Goal: Find contact information: Find contact information

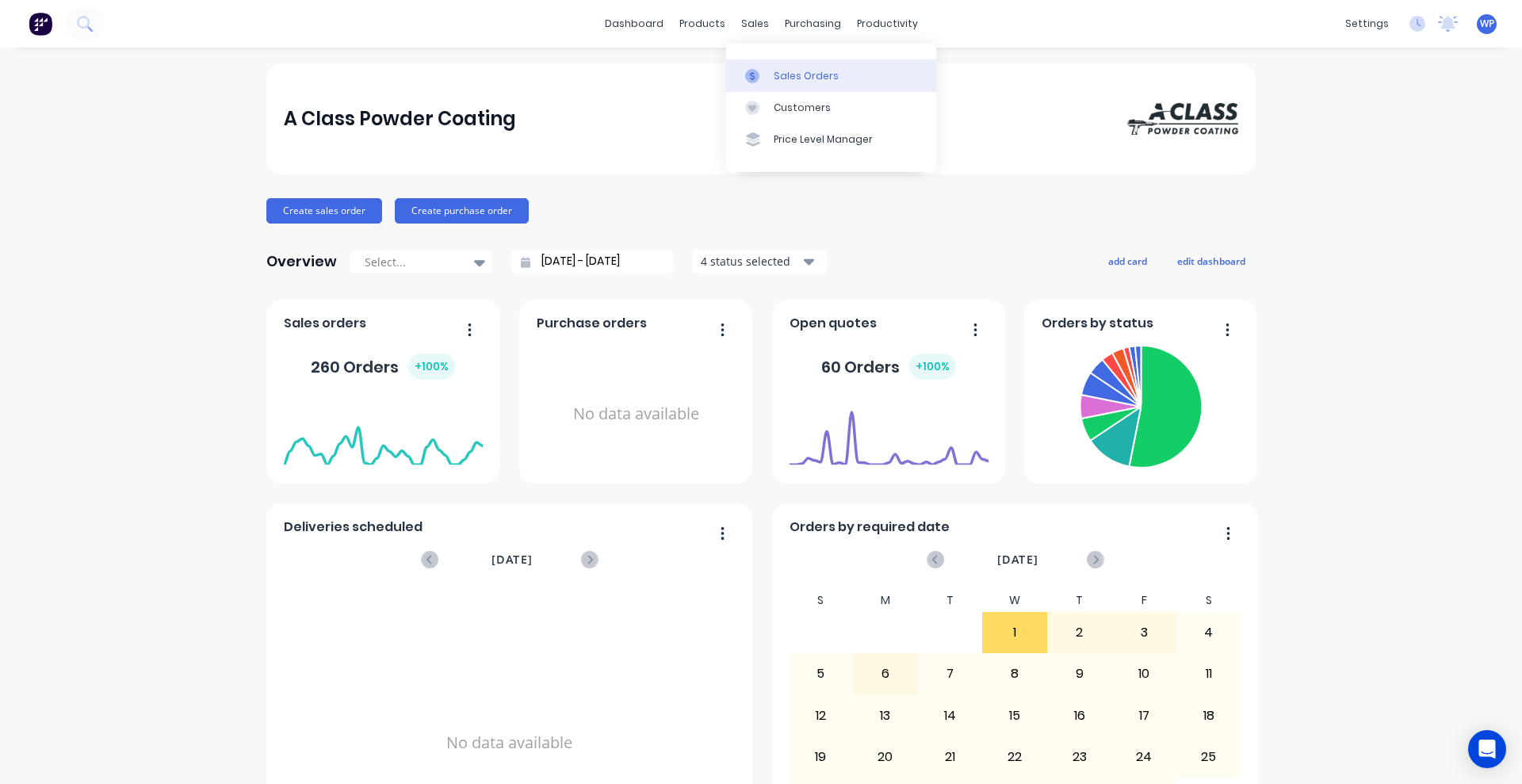
click at [764, 72] on div at bounding box center [757, 75] width 23 height 14
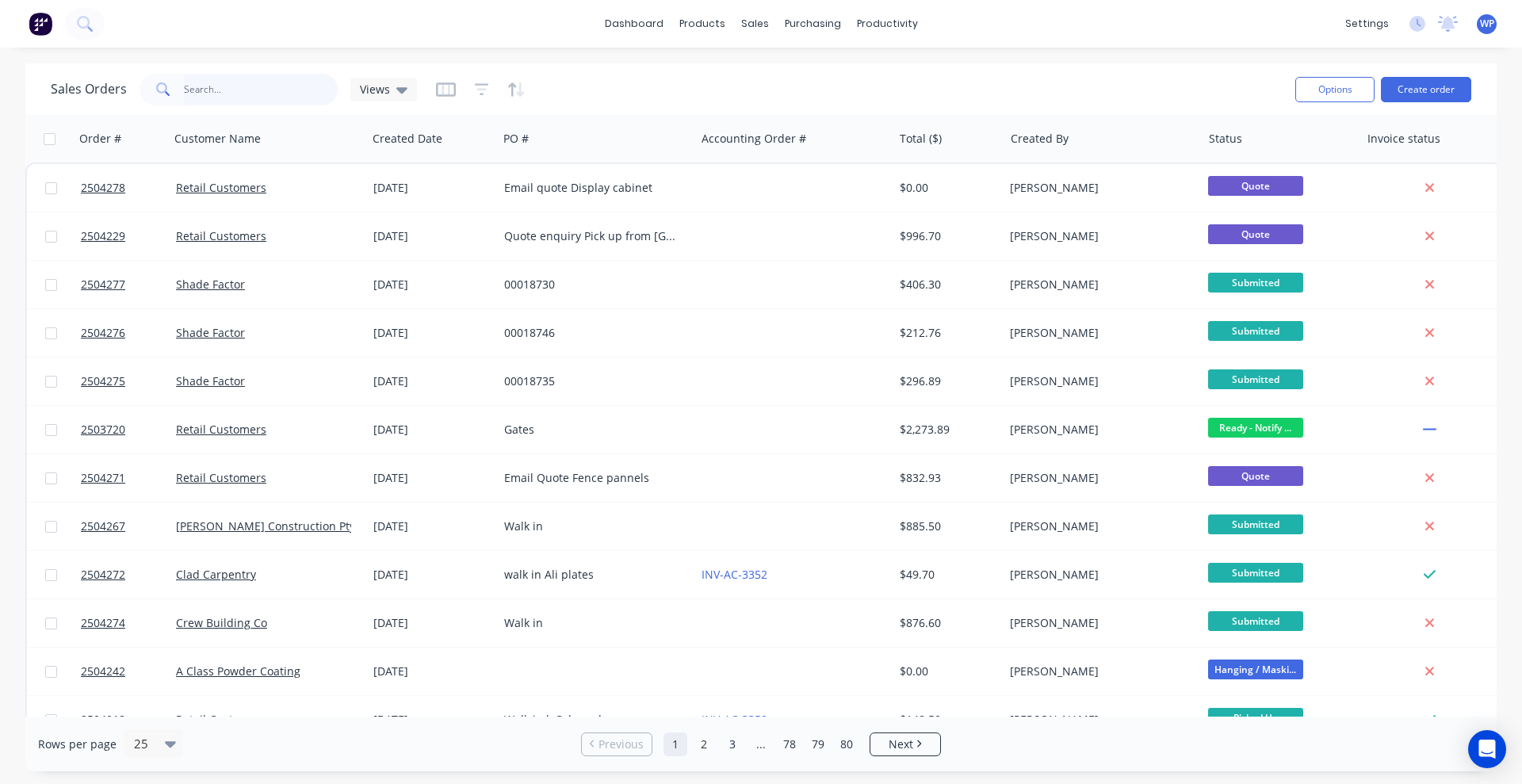
click at [270, 93] on input "text" at bounding box center [261, 90] width 155 height 32
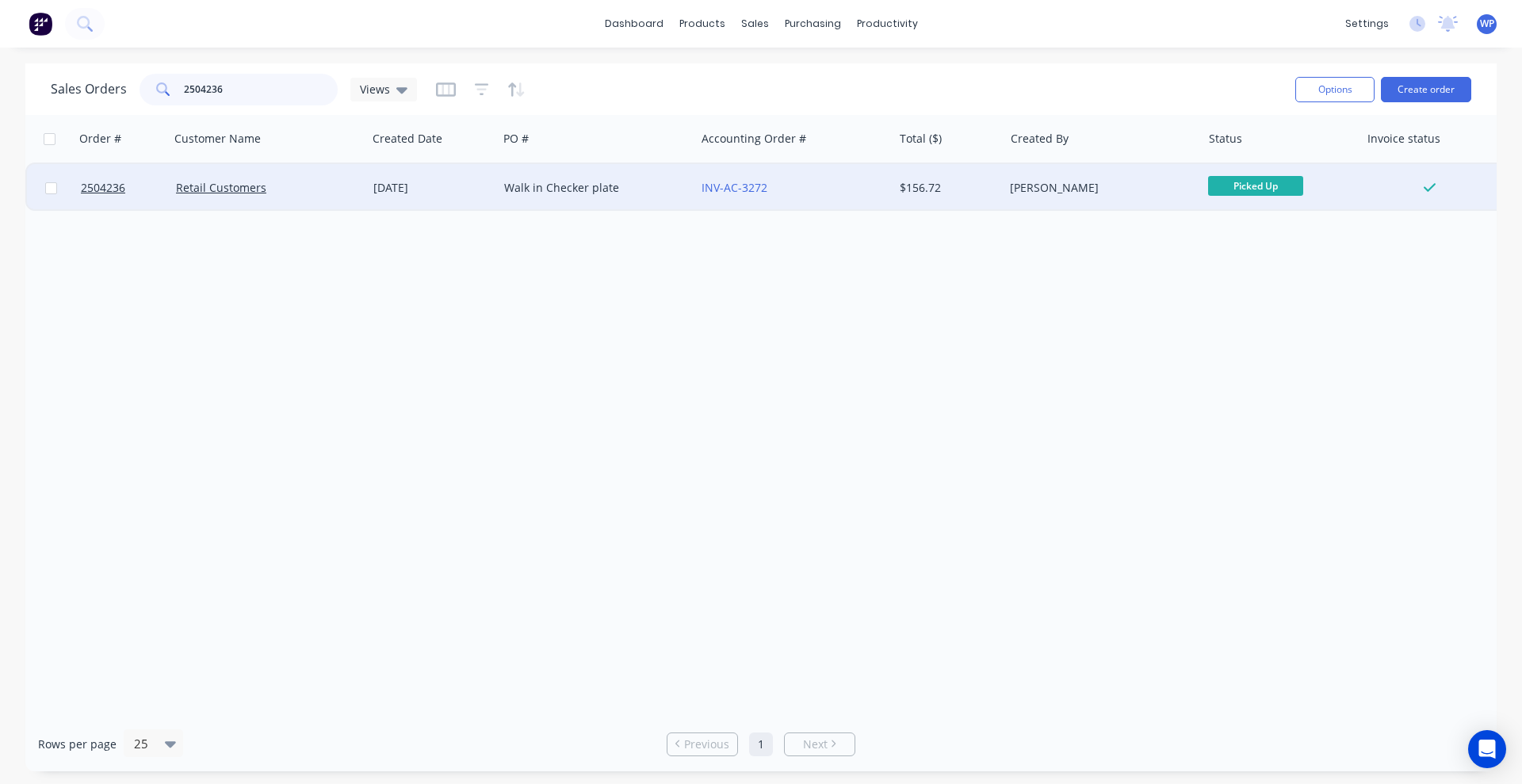
type input "2504236"
click at [472, 194] on div "[DATE]" at bounding box center [432, 188] width 118 height 16
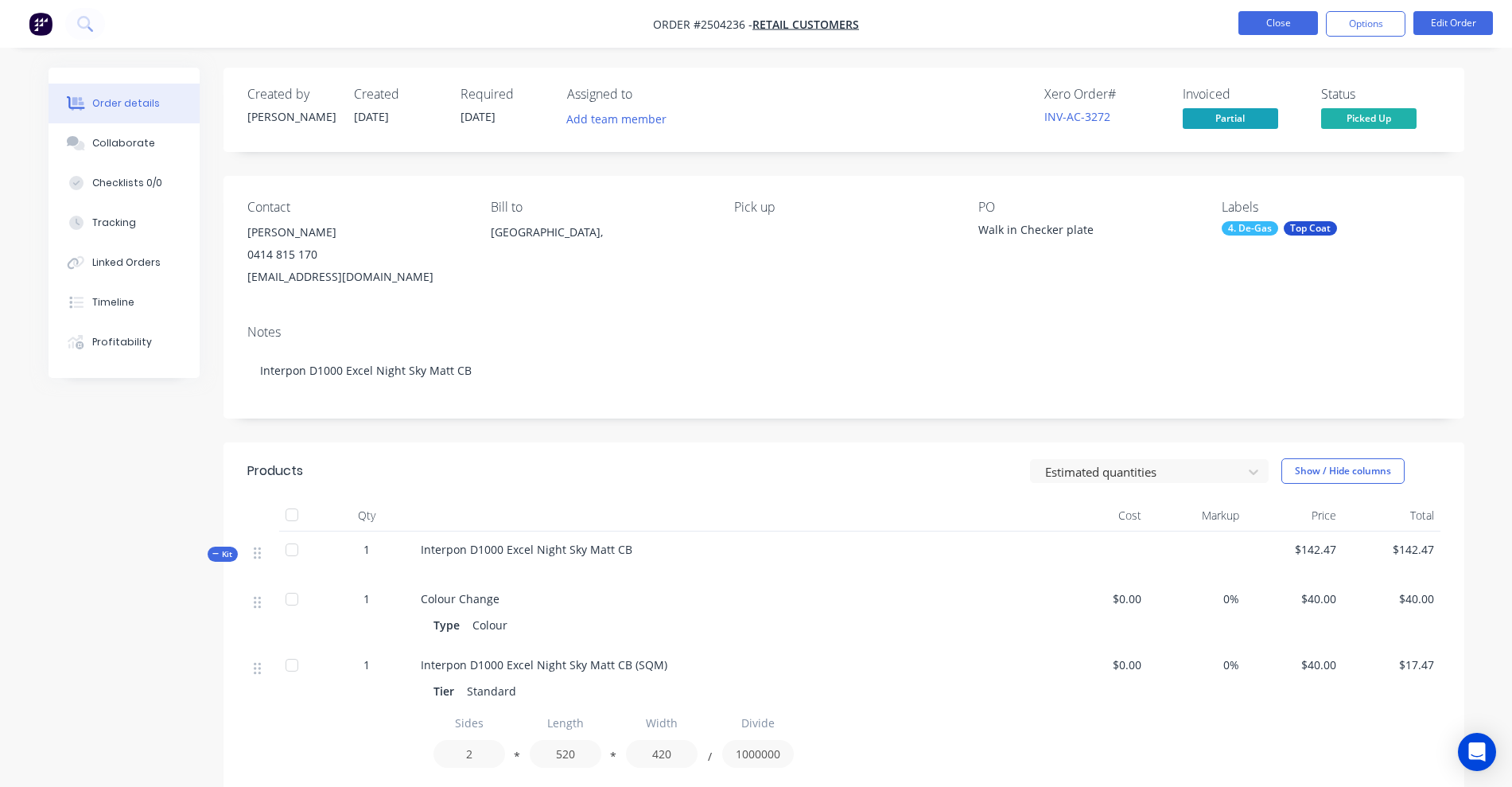
click at [1259, 21] on button "Close" at bounding box center [1278, 23] width 80 height 24
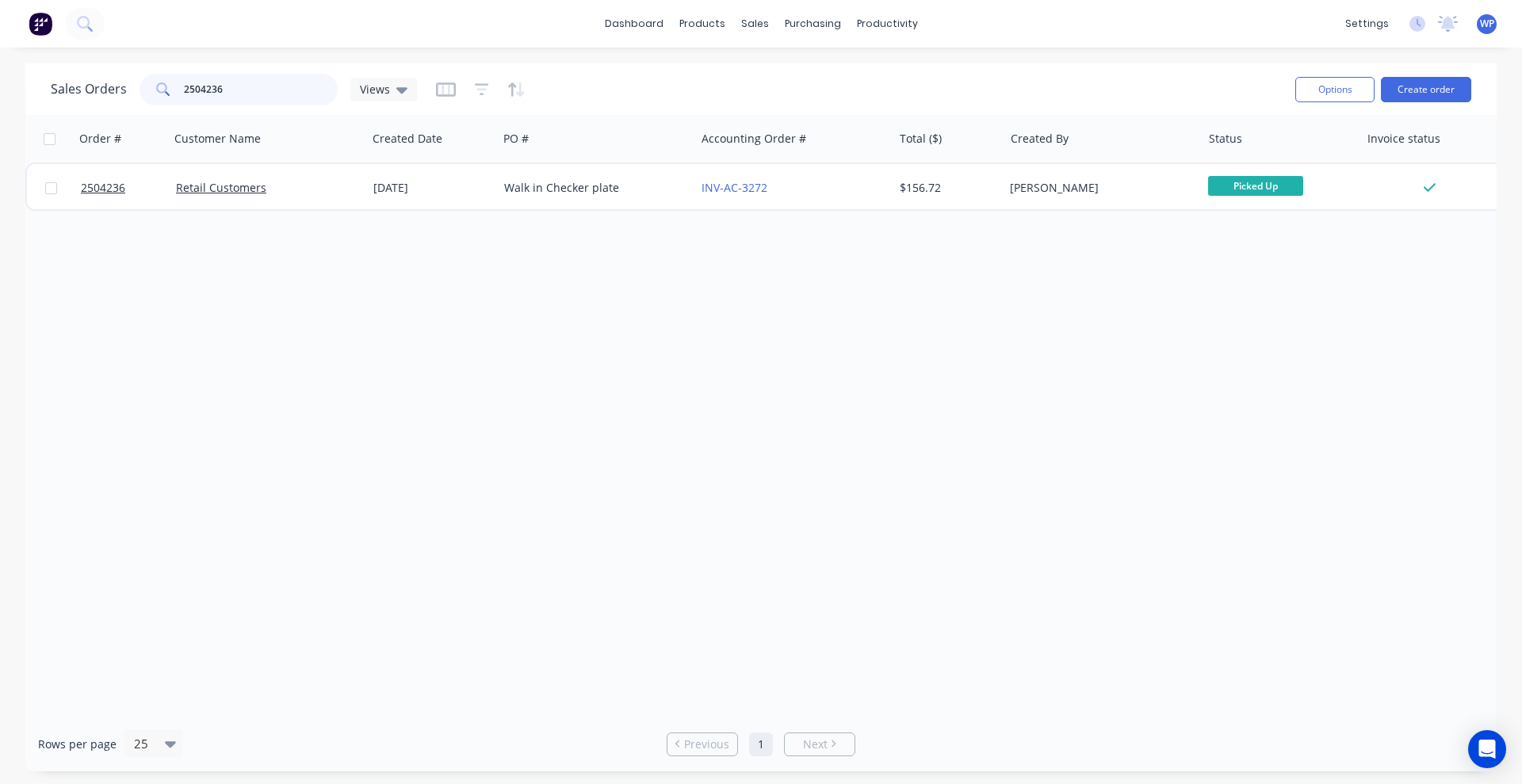
drag, startPoint x: 255, startPoint y: 93, endPoint x: 179, endPoint y: 90, distance: 76.1
click at [179, 90] on div "2504236" at bounding box center [239, 90] width 199 height 32
type input "3268"
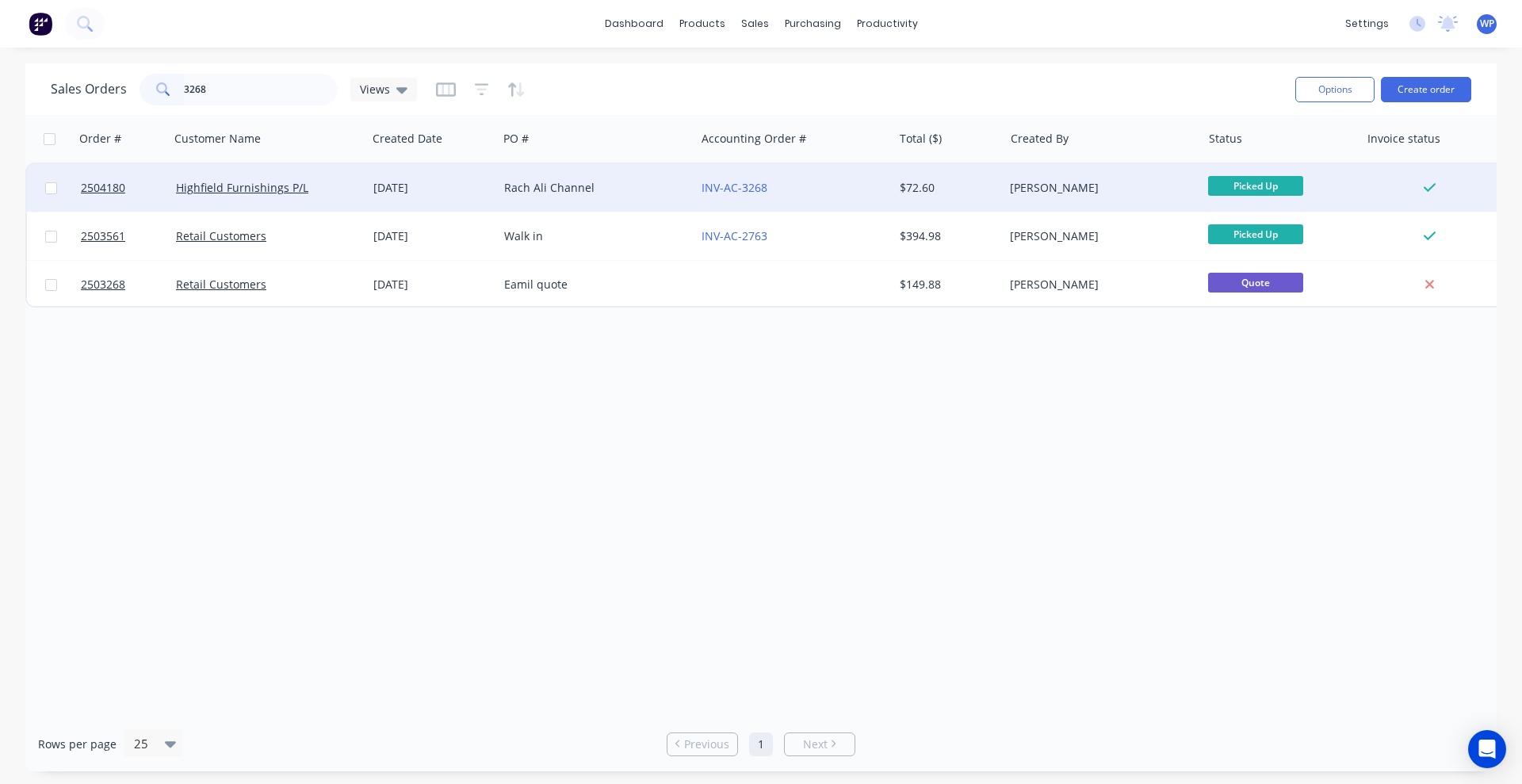
click at [352, 193] on div "Highfield Furnishings P/L" at bounding box center [268, 188] width 185 height 16
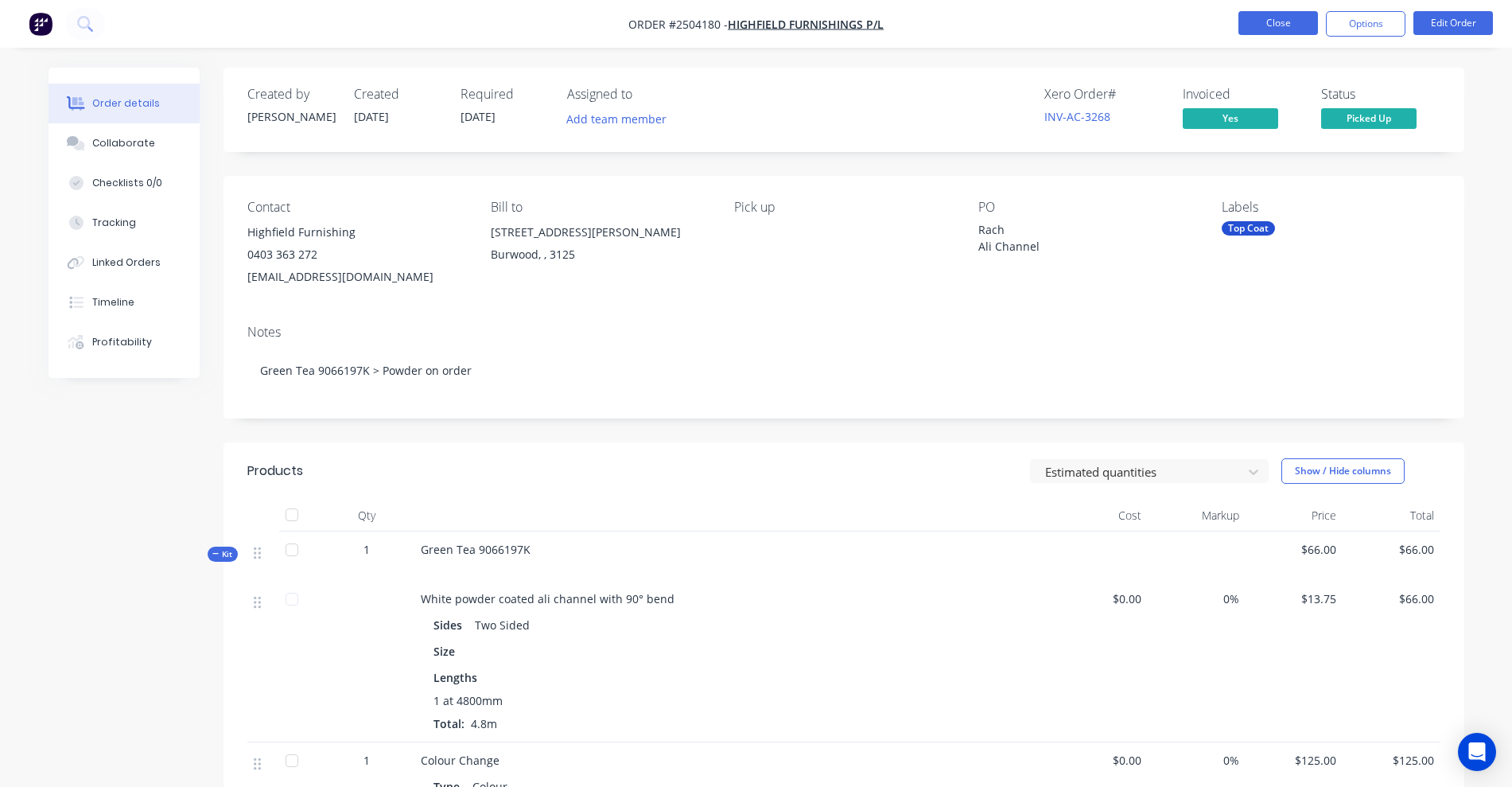
click at [1267, 24] on button "Close" at bounding box center [1278, 23] width 80 height 24
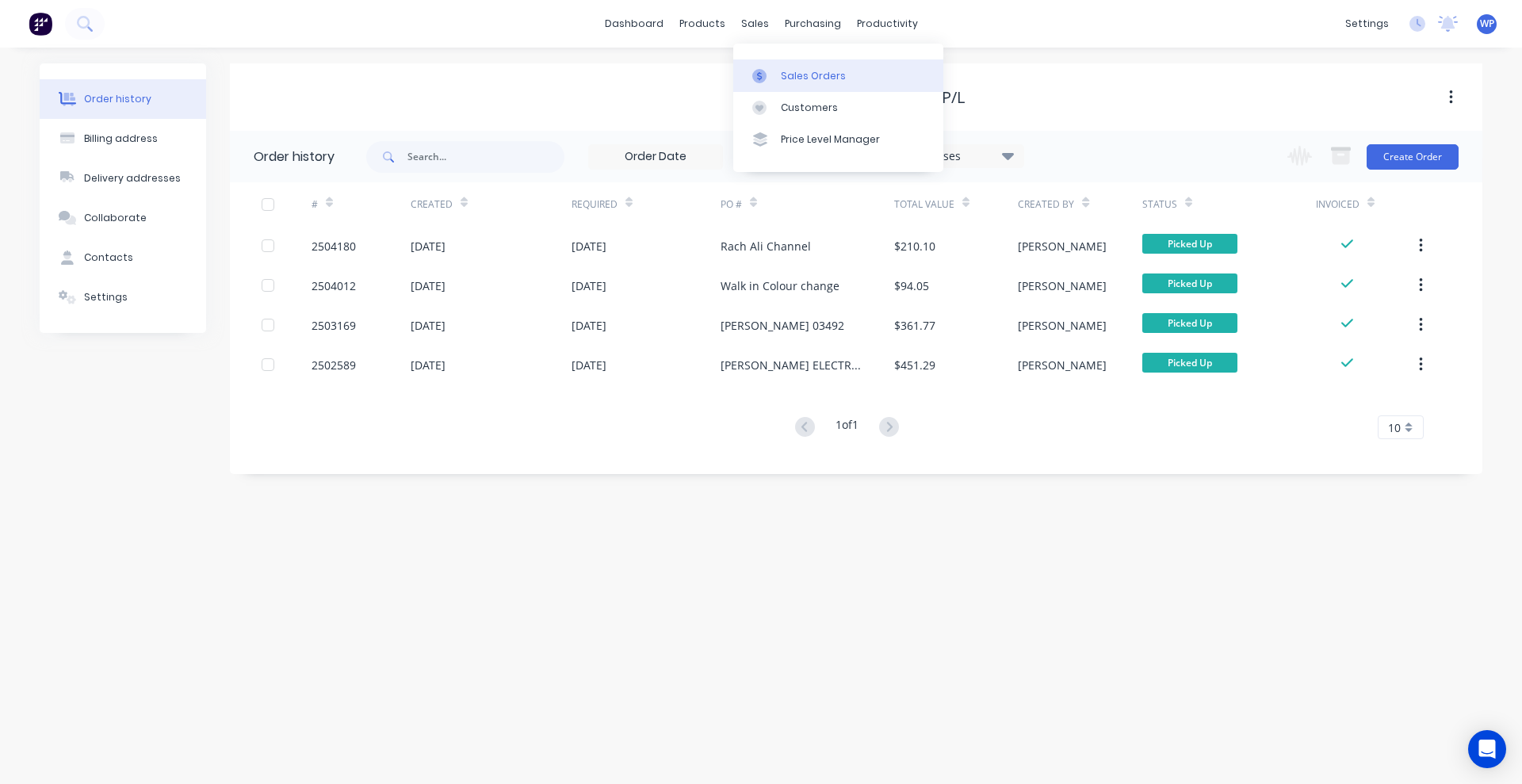
click at [788, 75] on div "Sales Orders" at bounding box center [813, 75] width 65 height 14
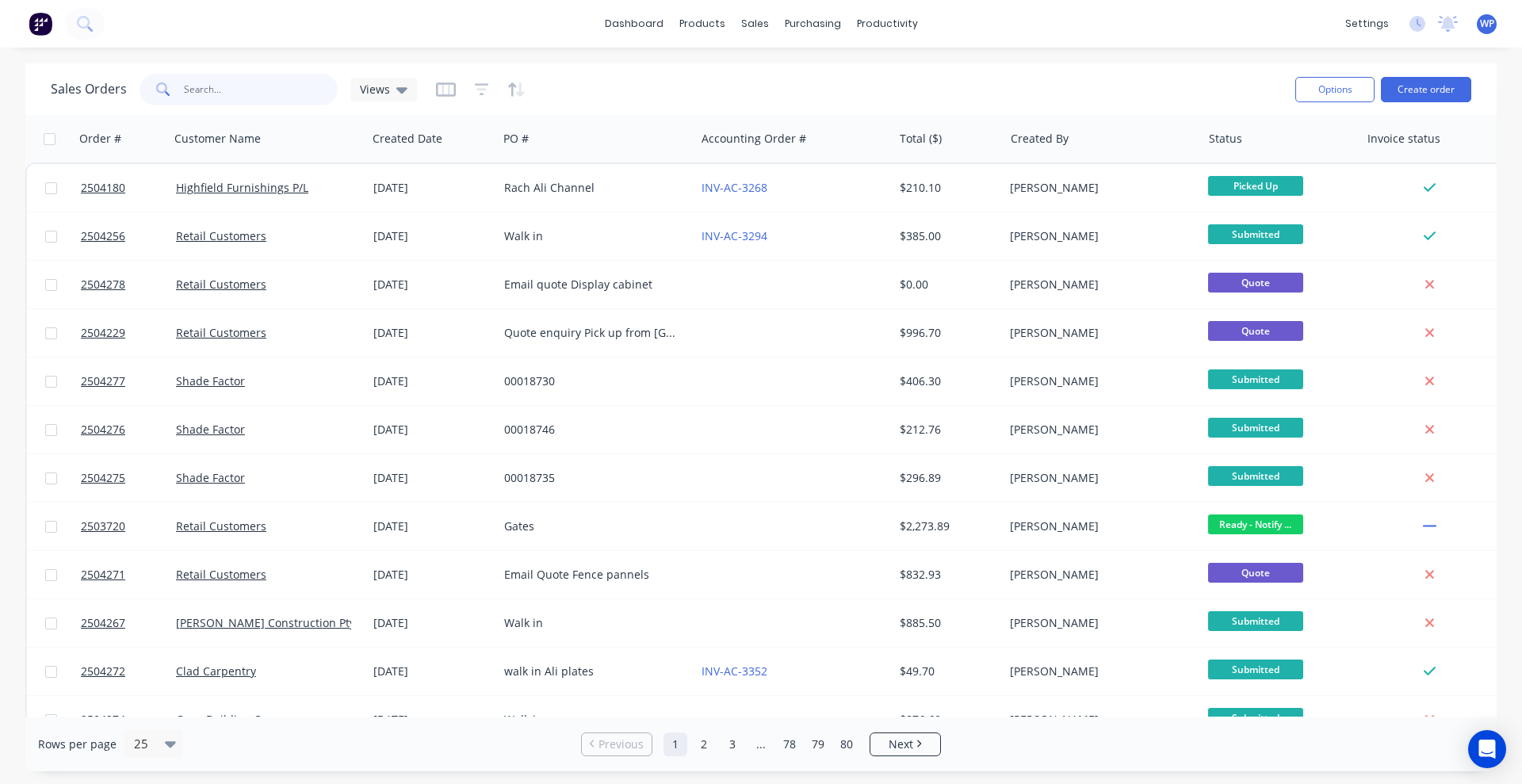
click at [231, 90] on input "text" at bounding box center [261, 90] width 155 height 32
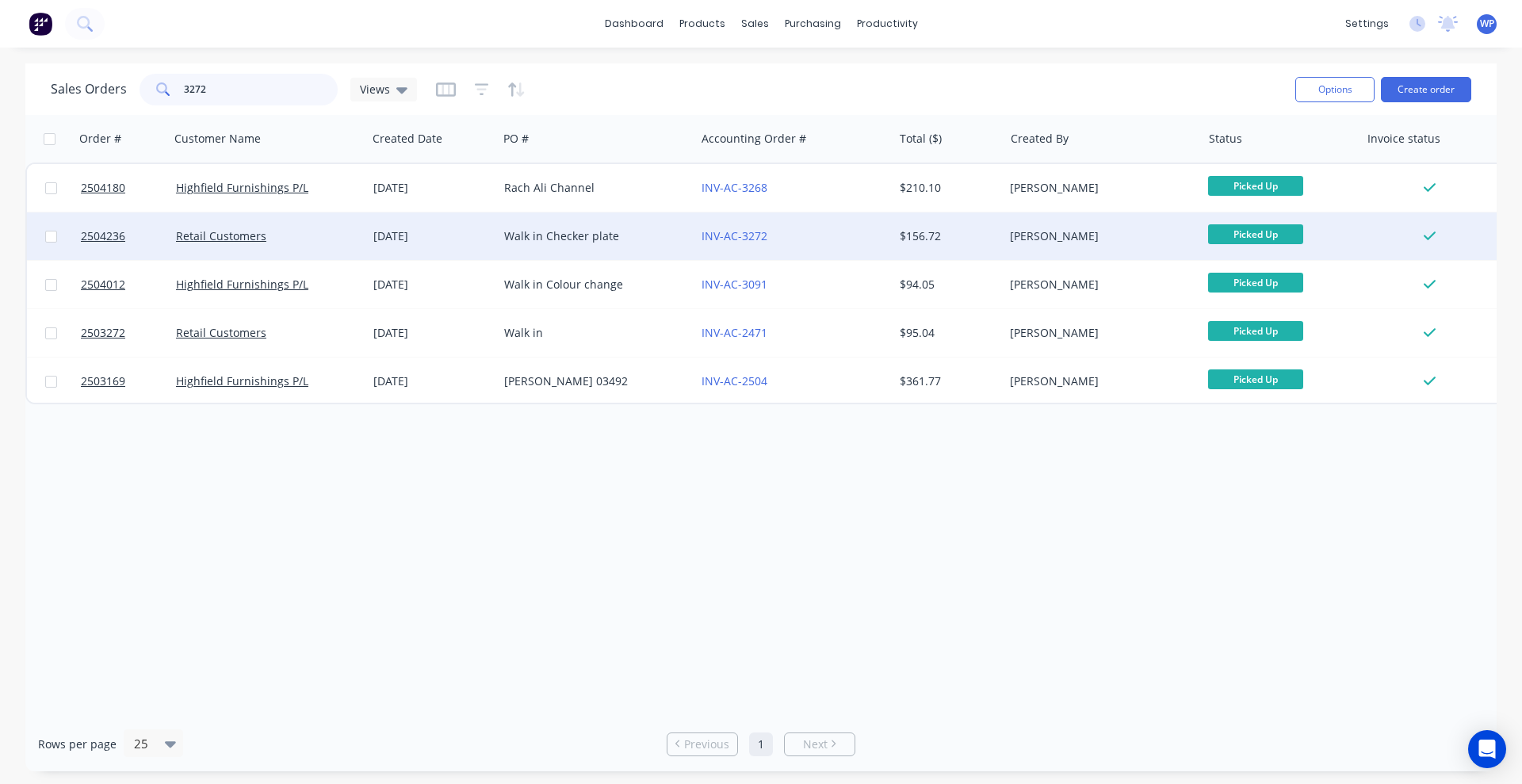
type input "3272"
click at [315, 244] on div "Retail Customers" at bounding box center [269, 236] width 198 height 48
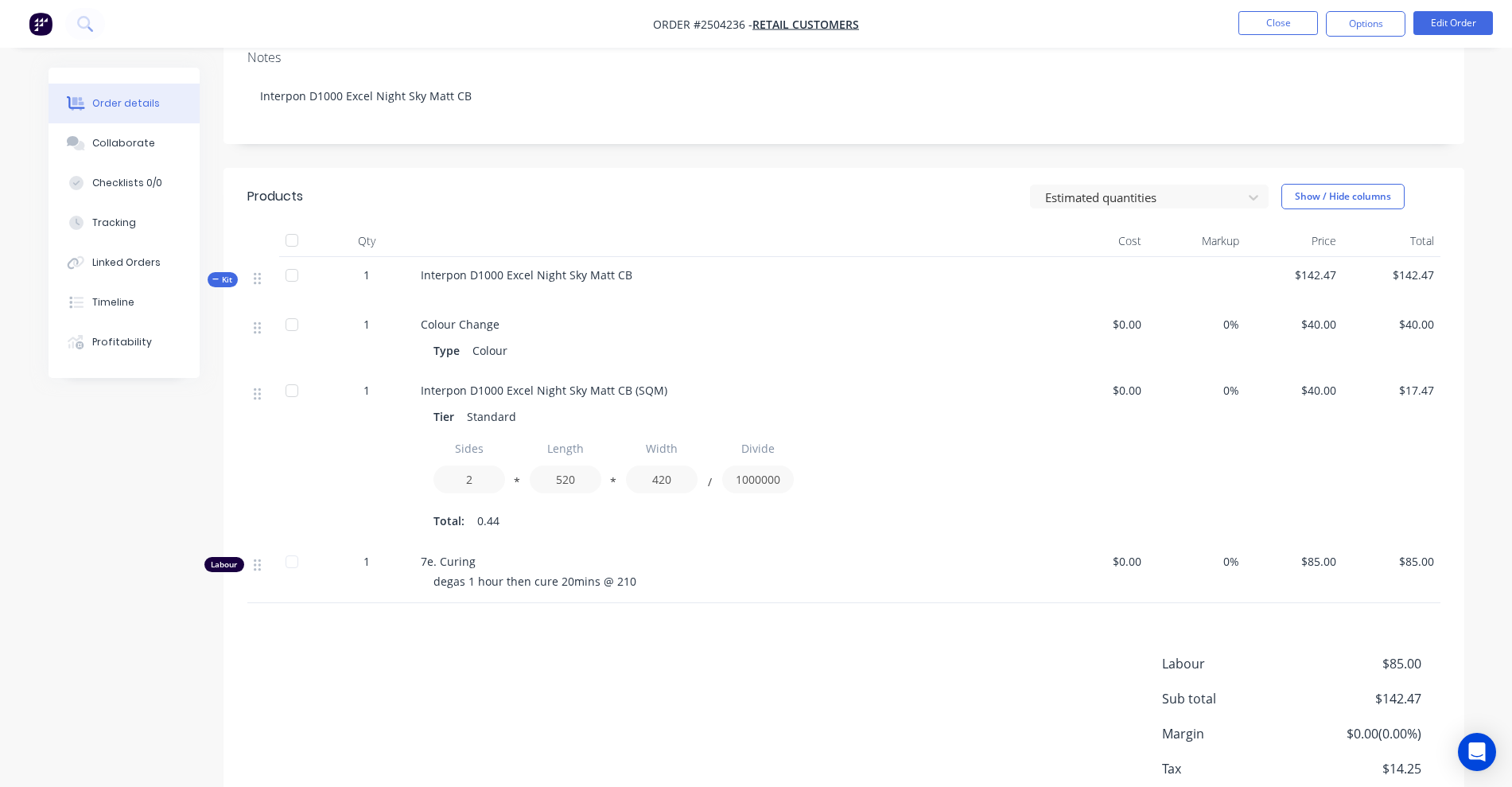
scroll to position [374, 0]
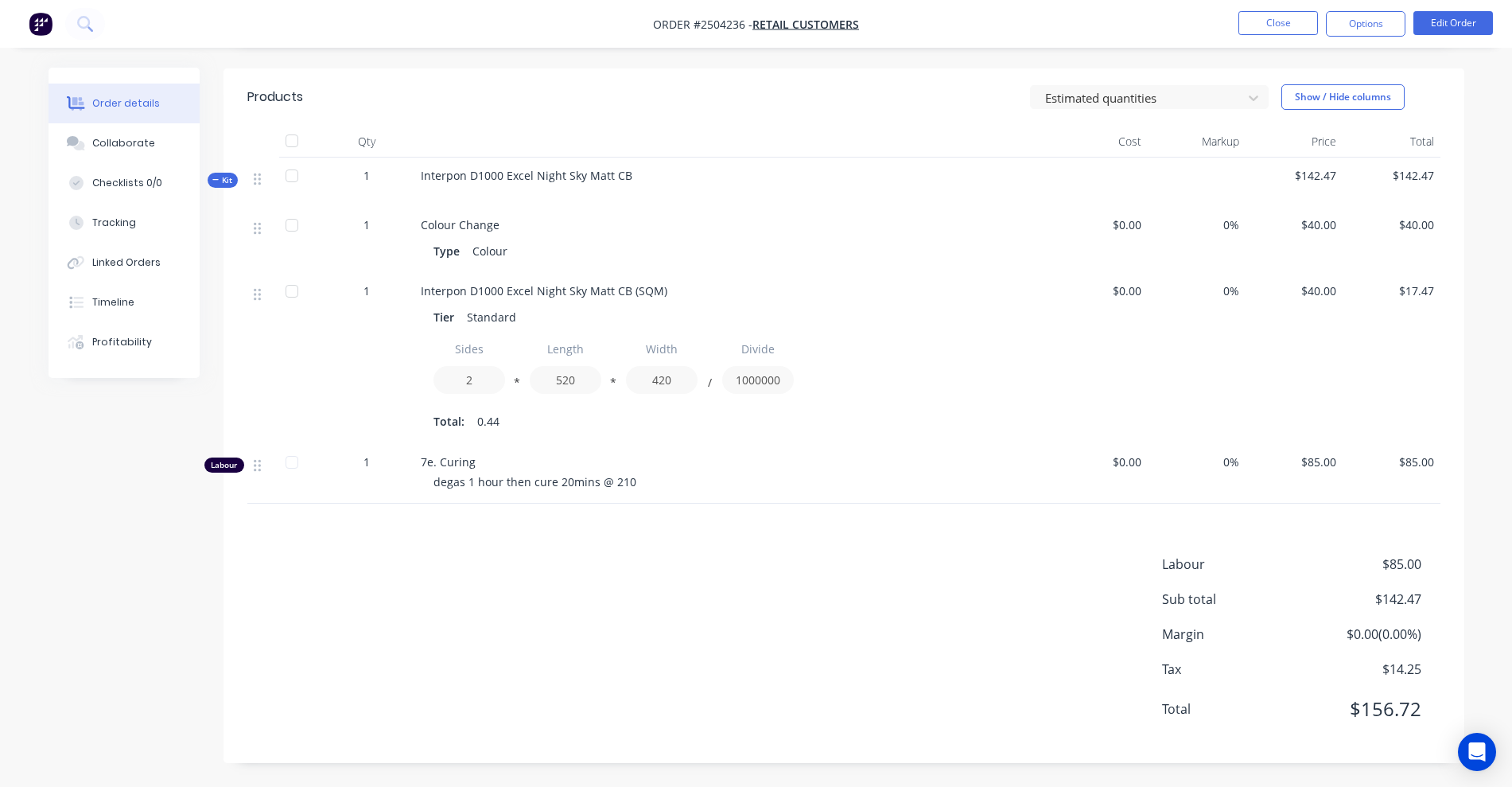
click at [993, 561] on div "Labour $85.00 Sub total $142.47 Margin $0.00 ( 0.00 %) Tax $14.25 Total $156.72" at bounding box center [844, 647] width 1193 height 185
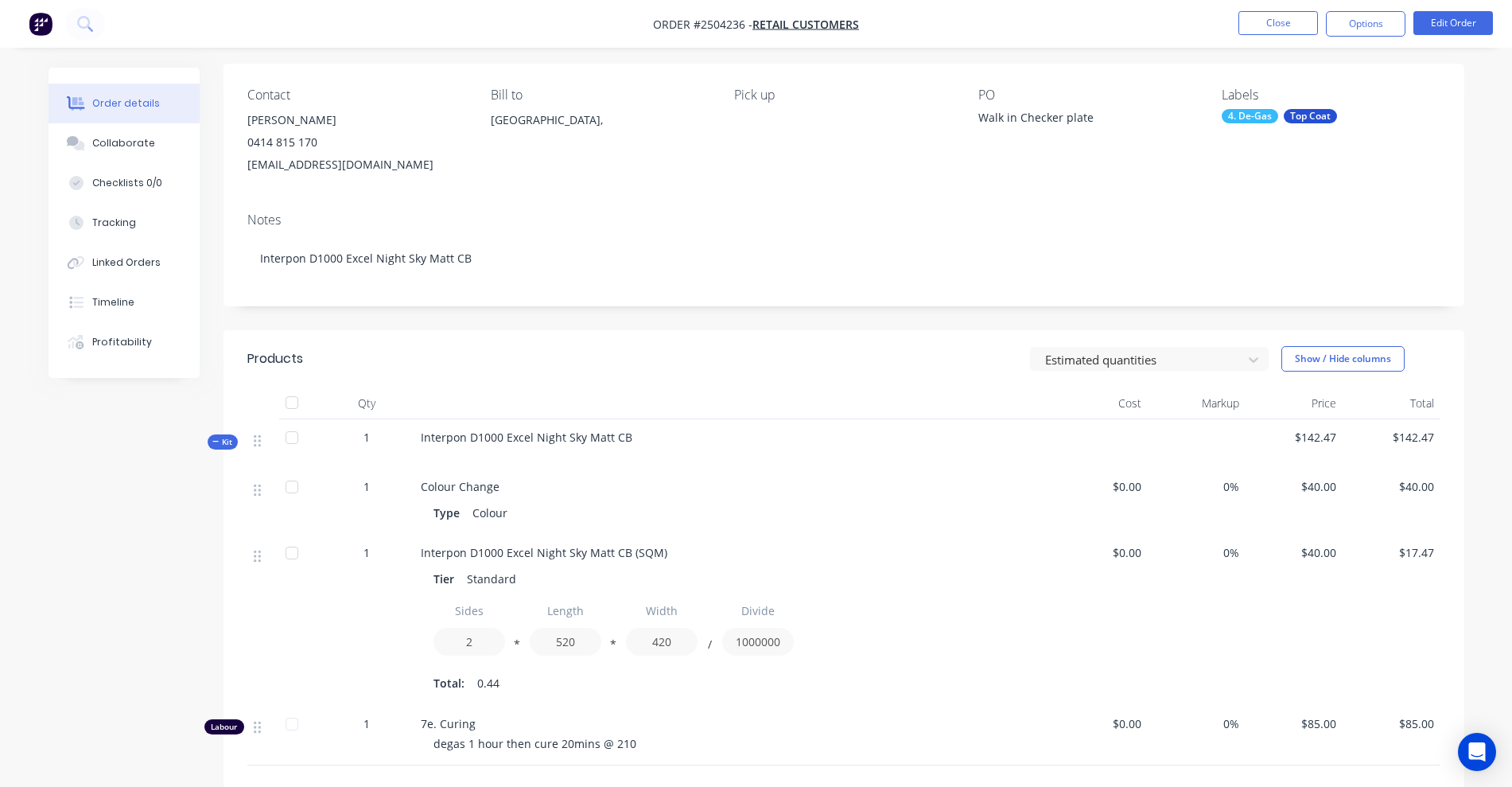
scroll to position [0, 0]
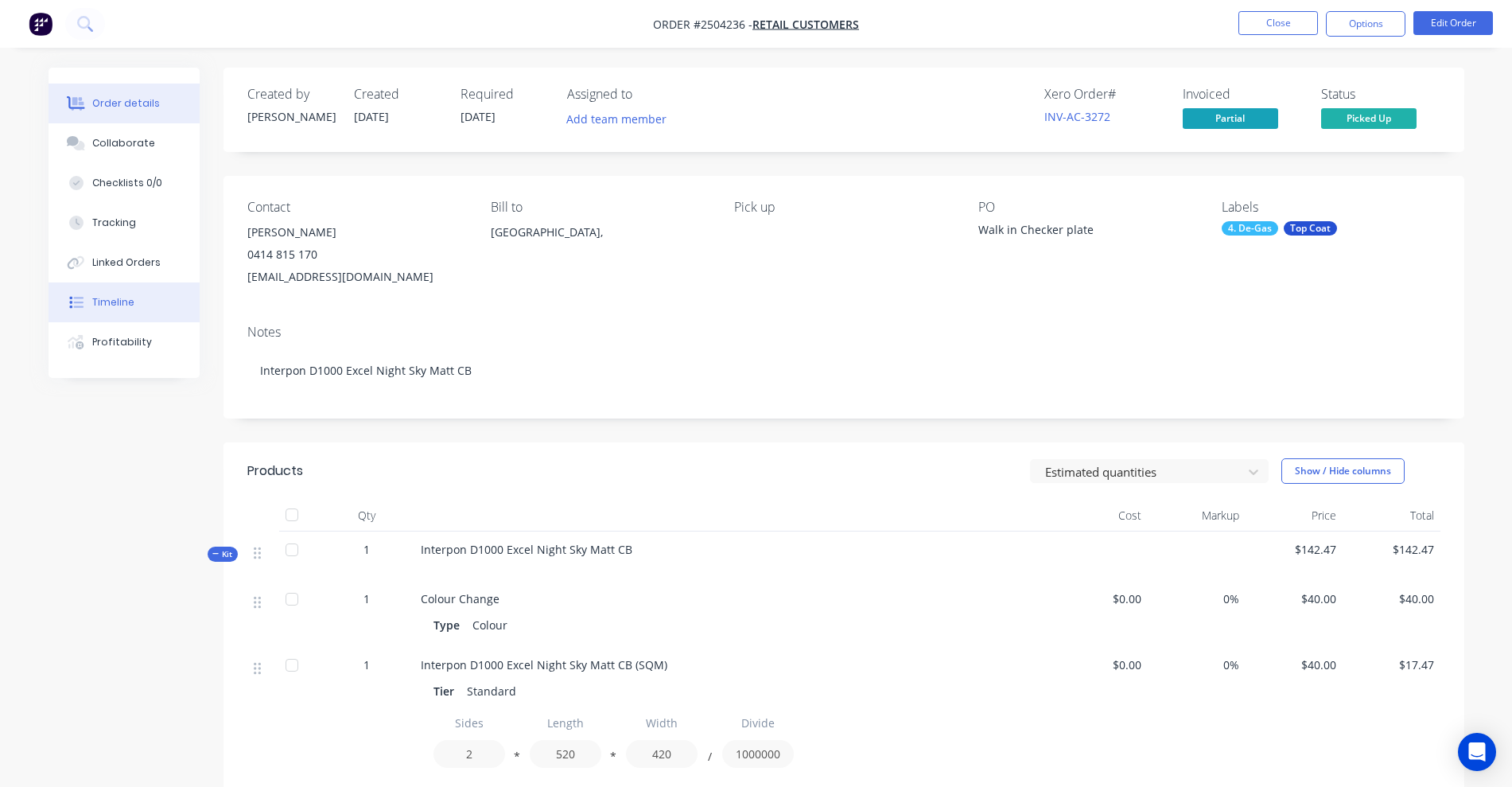
click at [110, 302] on div "Timeline" at bounding box center [113, 302] width 42 height 14
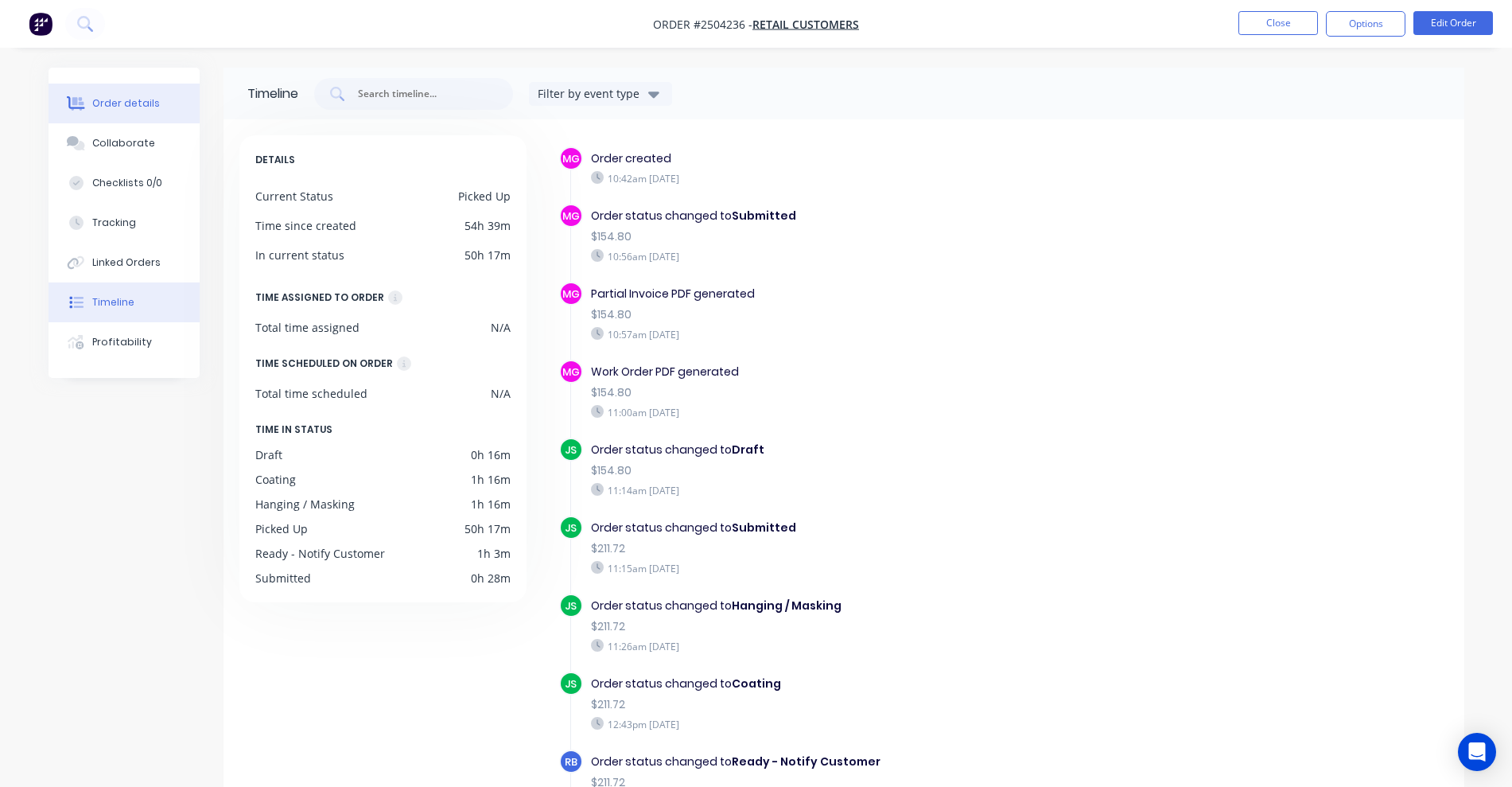
click at [103, 99] on div "Order details" at bounding box center [126, 103] width 67 height 14
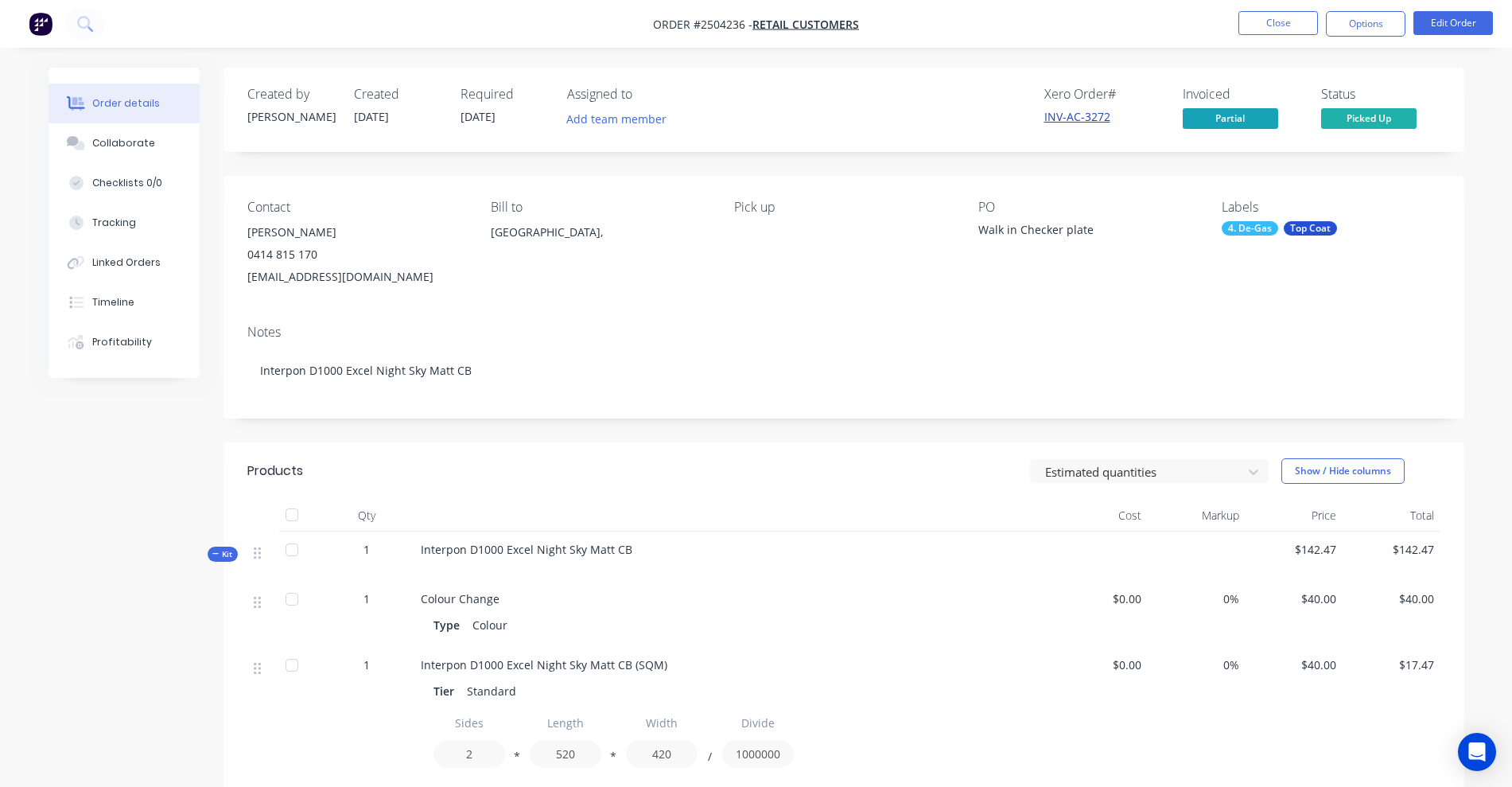
click at [1078, 119] on link "INV-AC-3272" at bounding box center [1077, 117] width 66 height 15
click at [1259, 26] on button "Close" at bounding box center [1278, 23] width 80 height 24
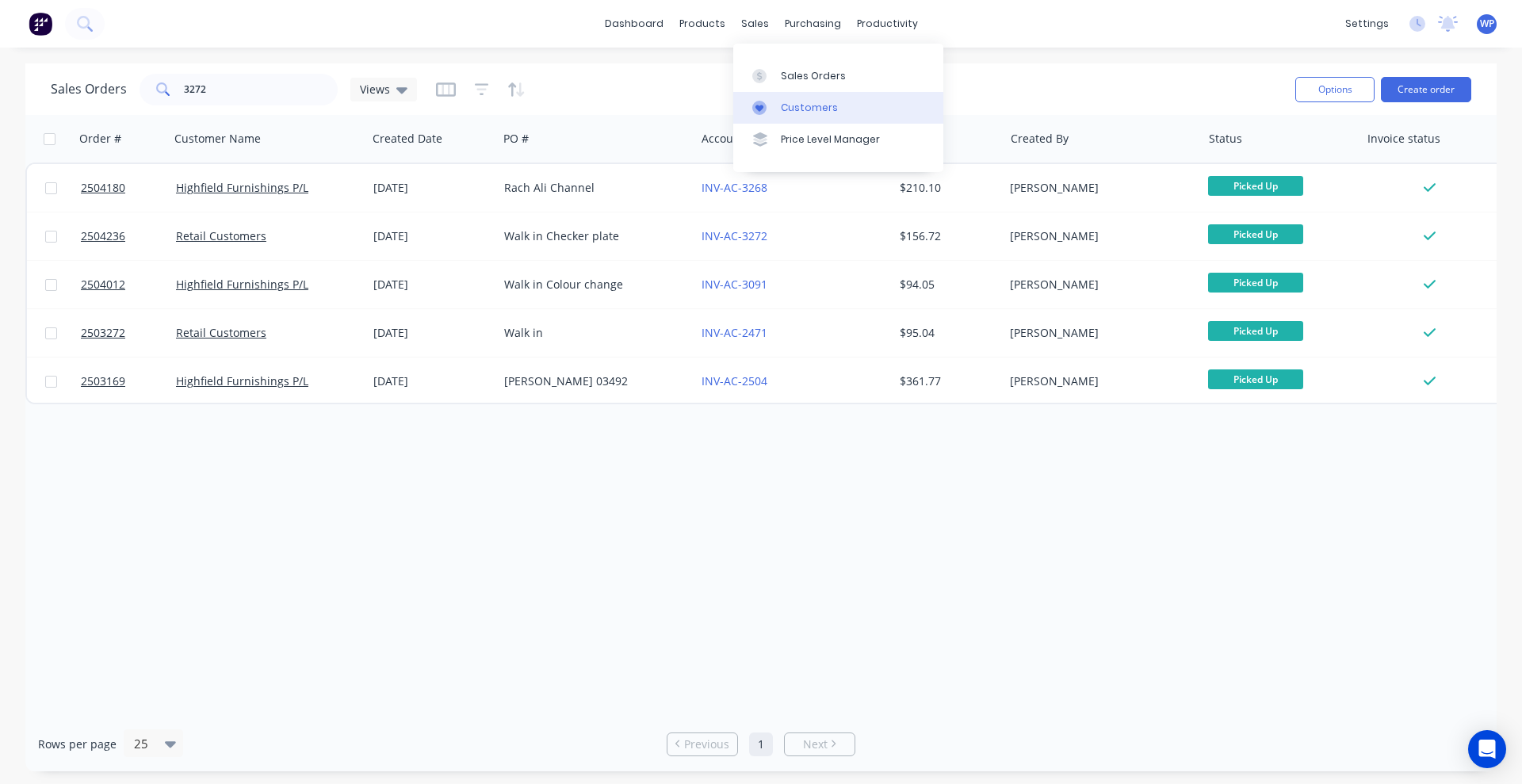
click at [792, 104] on div "Customers" at bounding box center [809, 107] width 57 height 14
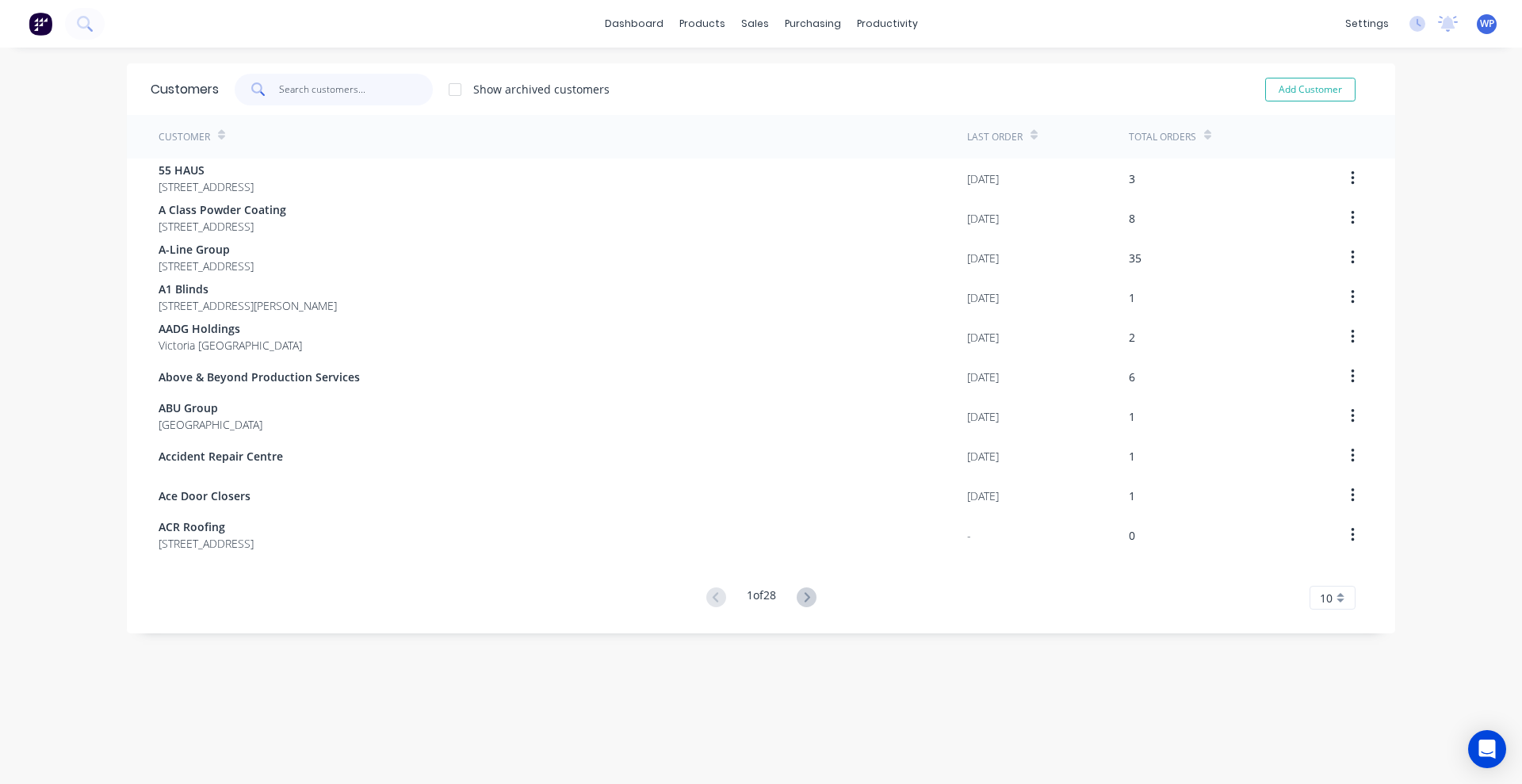
click at [344, 85] on input "text" at bounding box center [356, 90] width 155 height 32
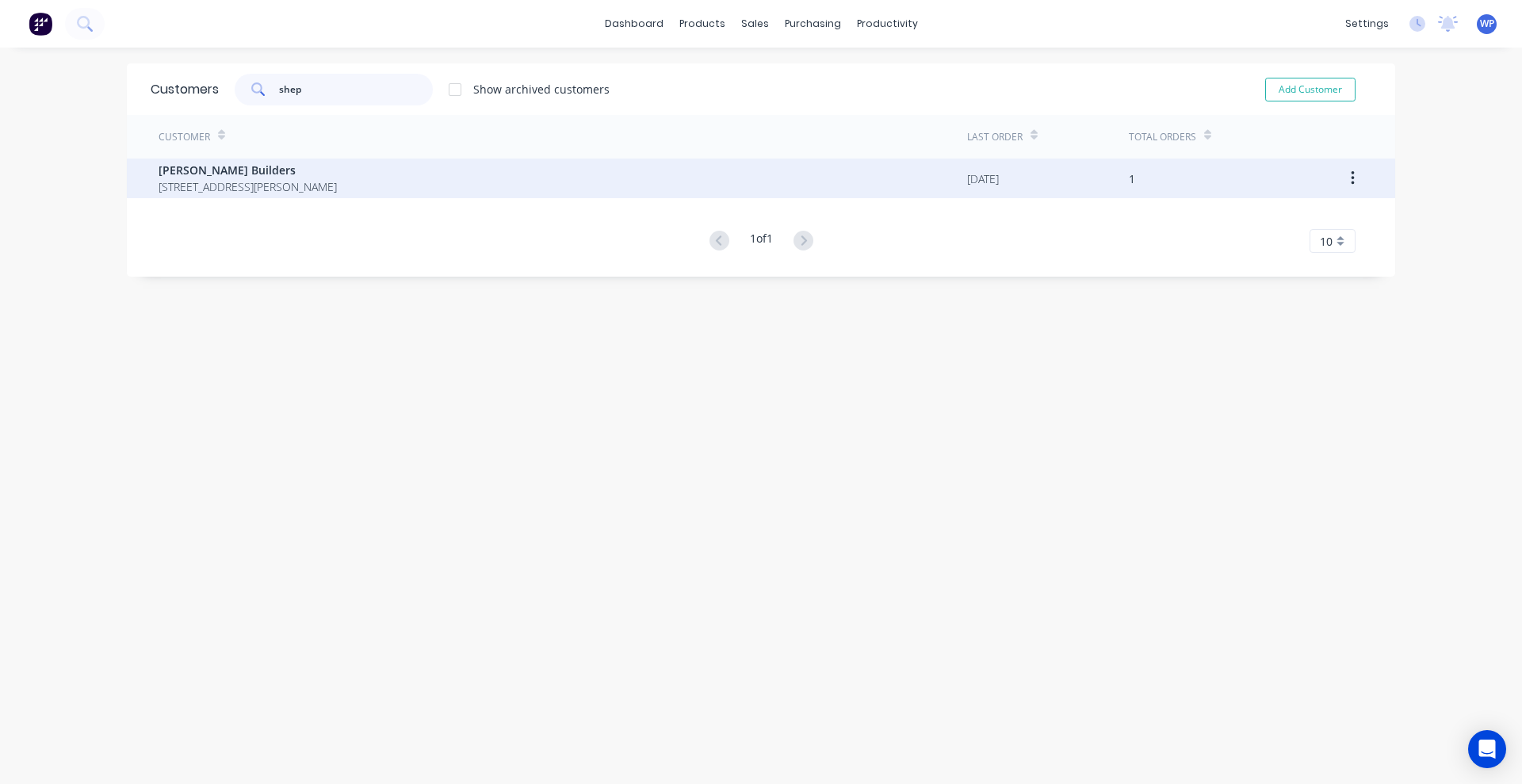
type input "shep"
click at [320, 173] on span "[PERSON_NAME] Builders" at bounding box center [247, 170] width 178 height 17
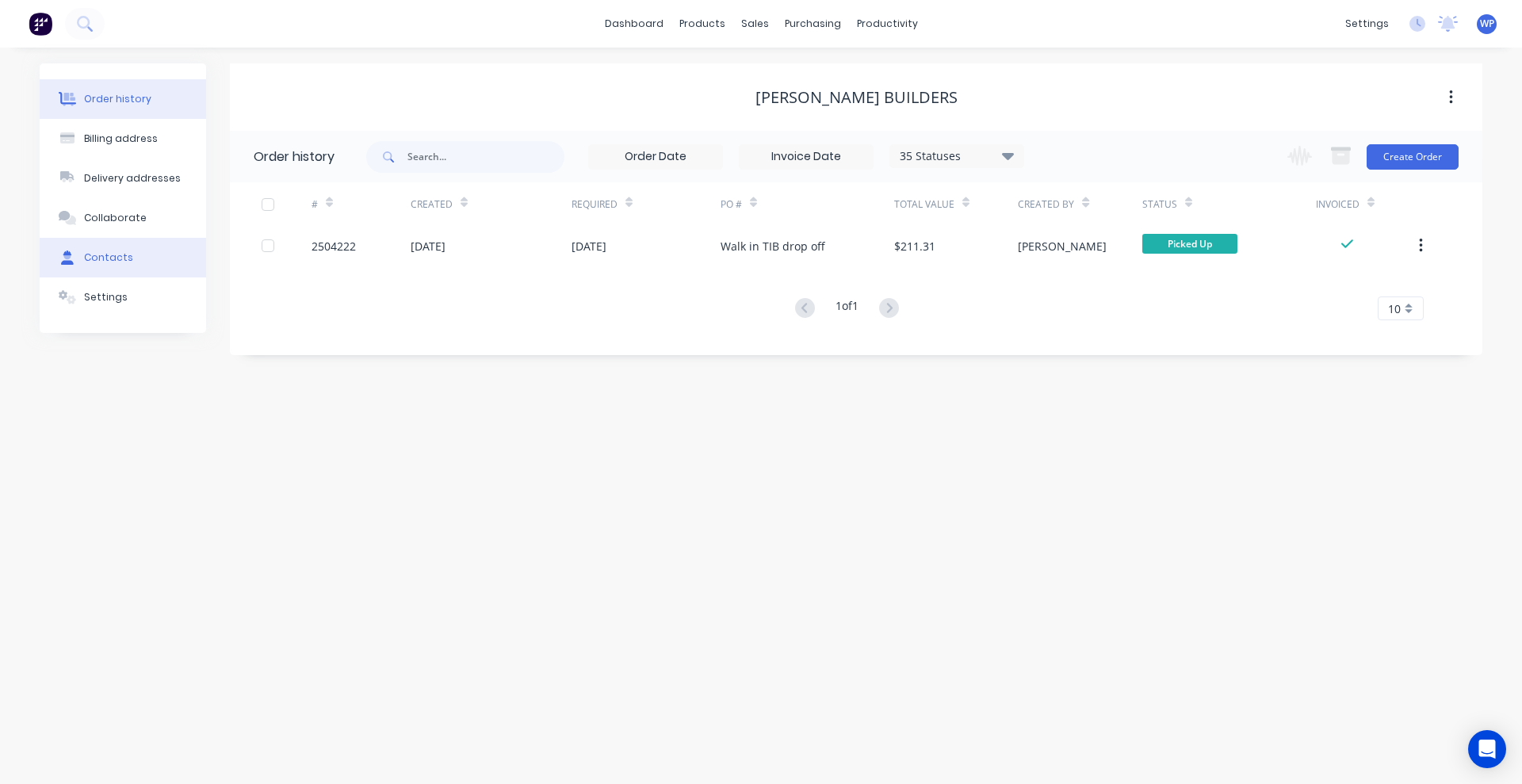
click at [114, 254] on div "Contacts" at bounding box center [108, 257] width 49 height 14
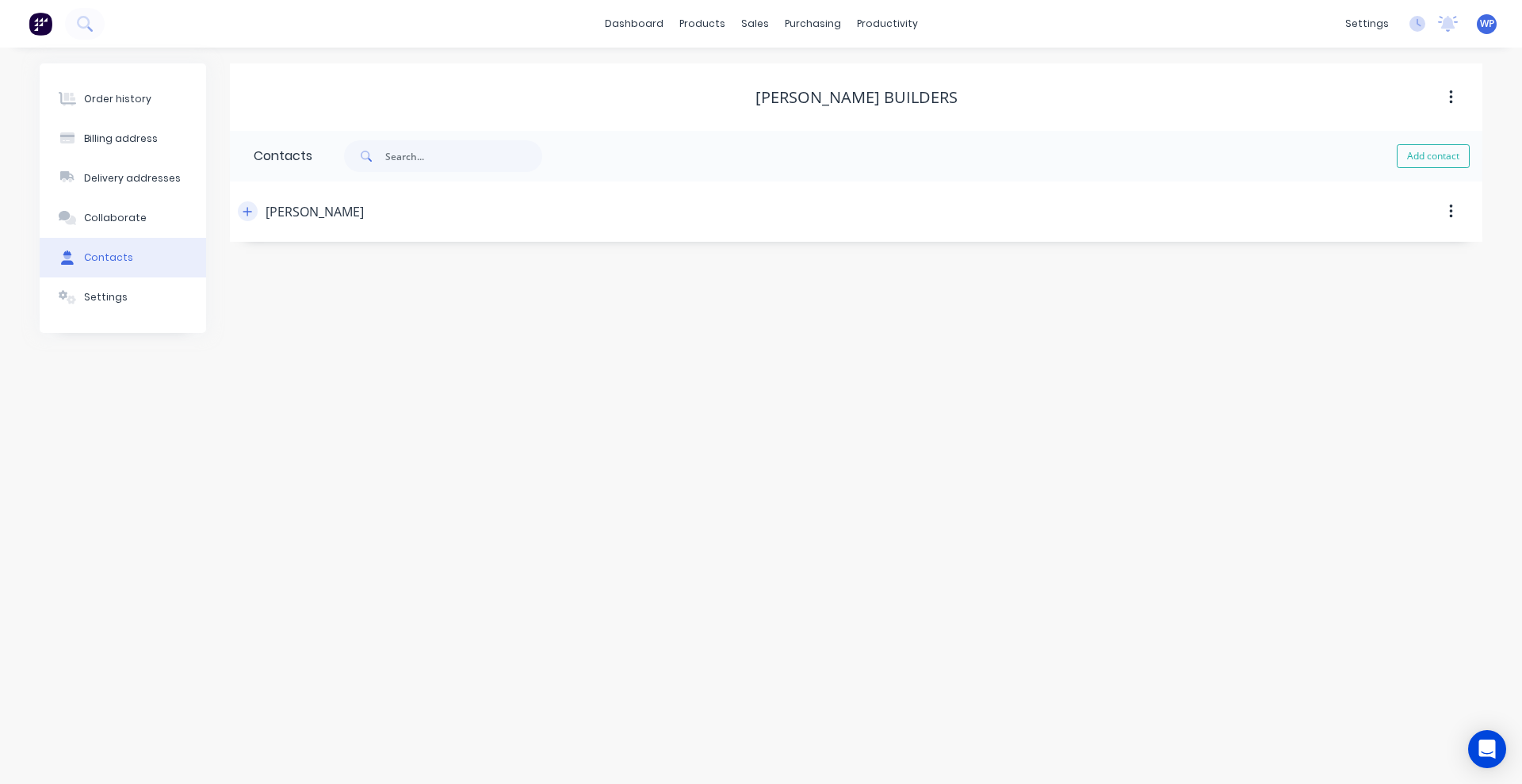
click at [245, 214] on icon "button" at bounding box center [247, 211] width 9 height 11
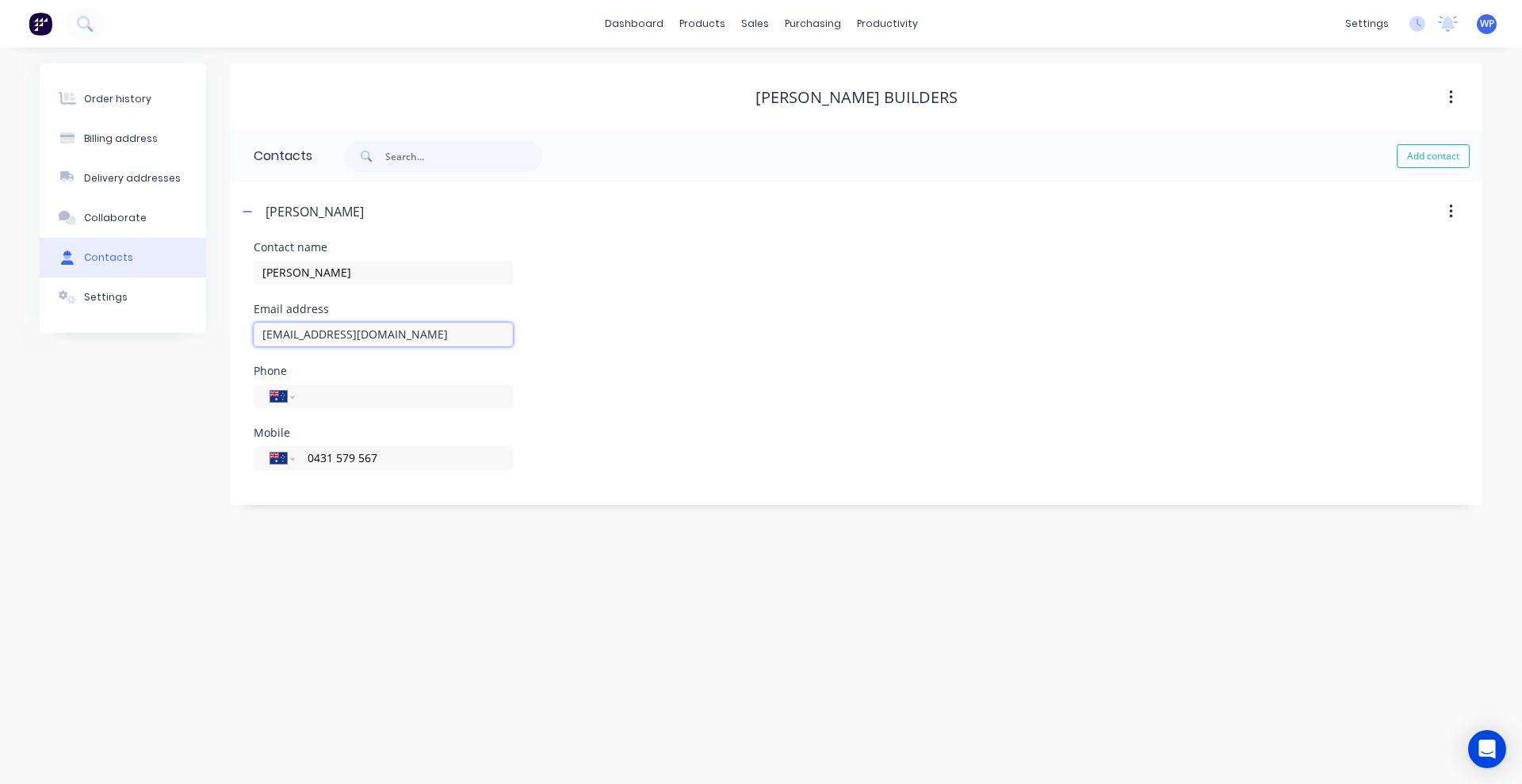
drag, startPoint x: 412, startPoint y: 336, endPoint x: 231, endPoint y: 331, distance: 181.1
click at [231, 331] on div "Contact name [PERSON_NAME] Email address [EMAIL_ADDRESS][DOMAIN_NAME] Phone Int…" at bounding box center [855, 374] width 1252 height 263
click at [131, 93] on div "Order history" at bounding box center [117, 99] width 67 height 14
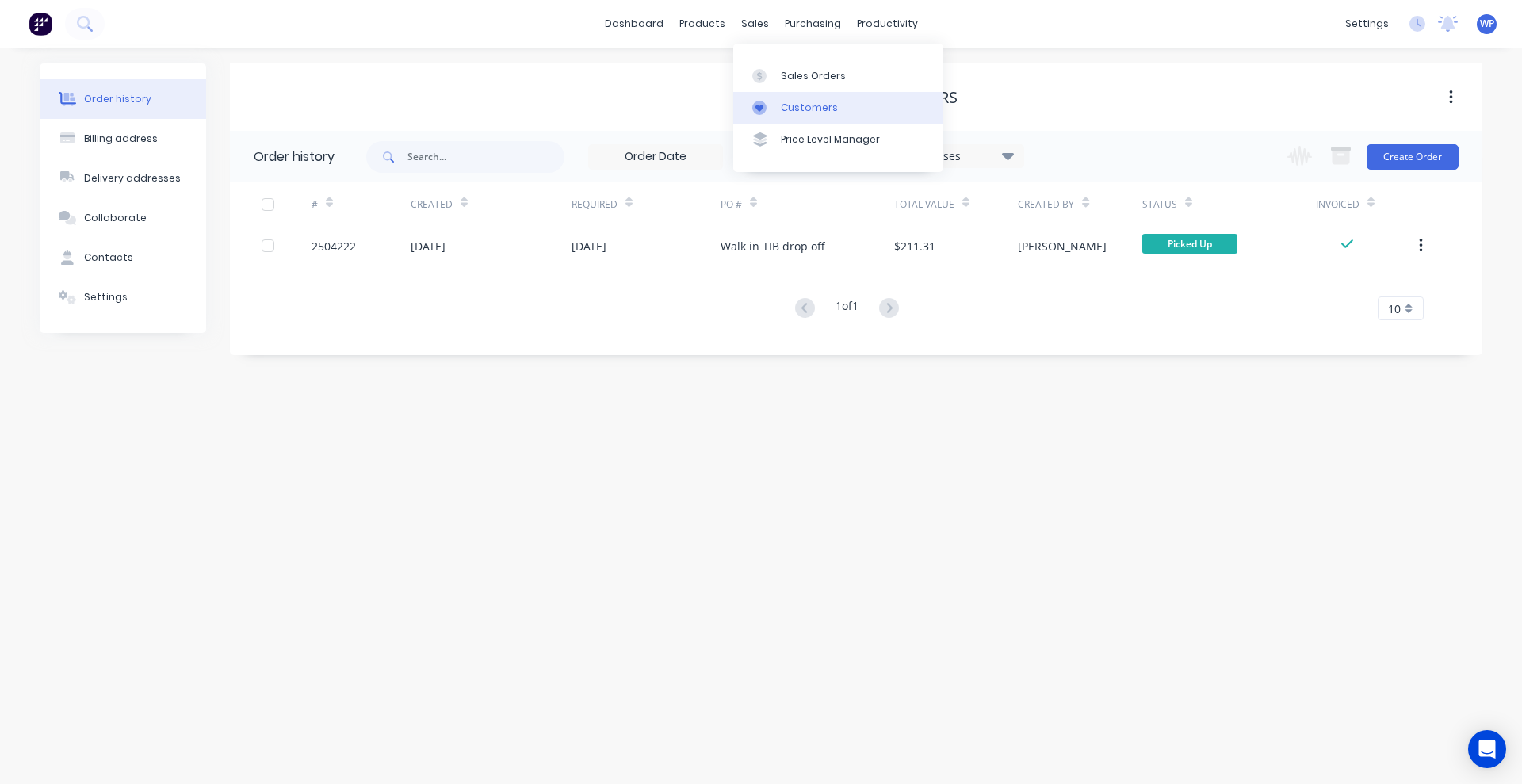
click at [779, 109] on link "Customers" at bounding box center [838, 108] width 210 height 32
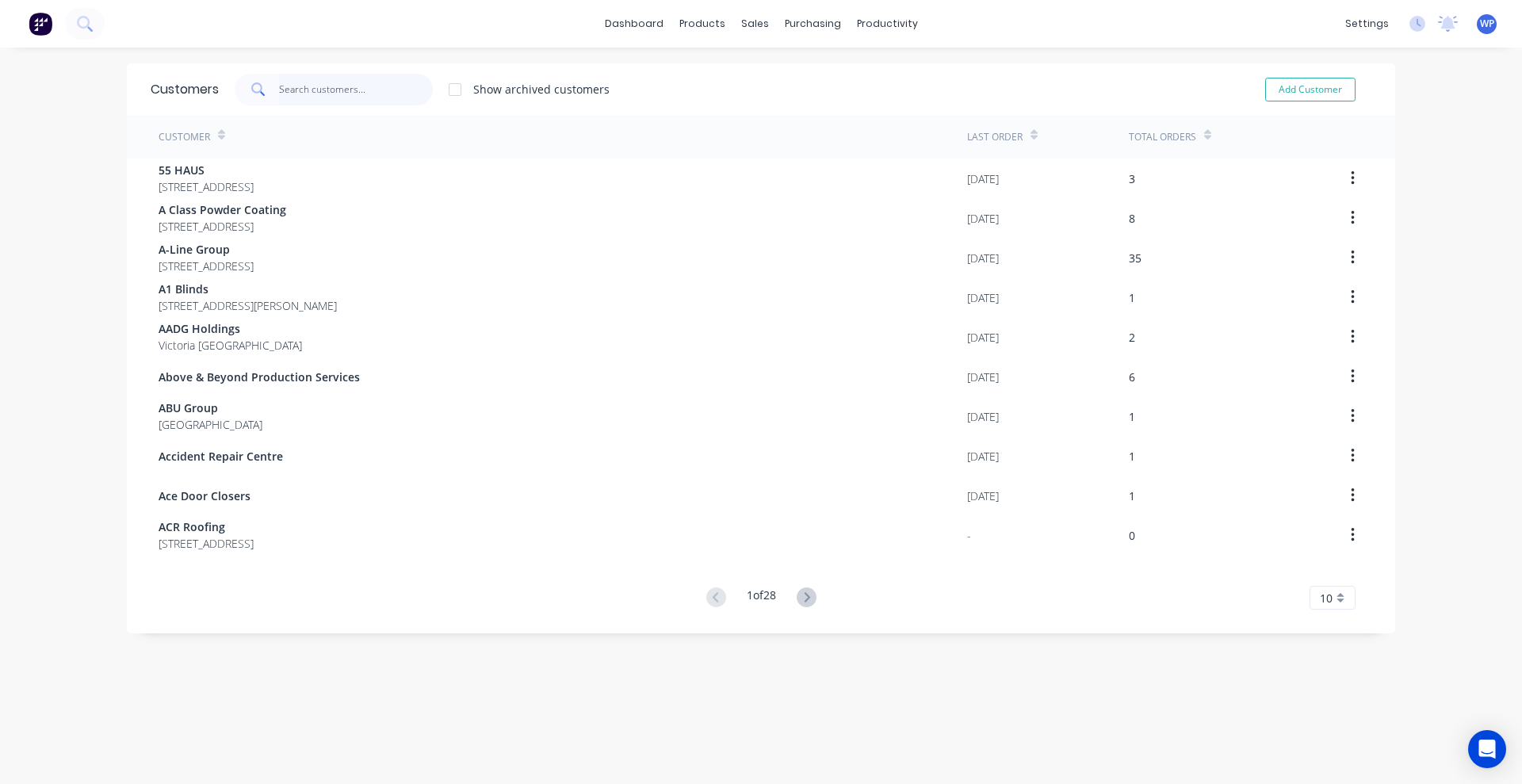
click at [363, 90] on input "text" at bounding box center [356, 90] width 155 height 32
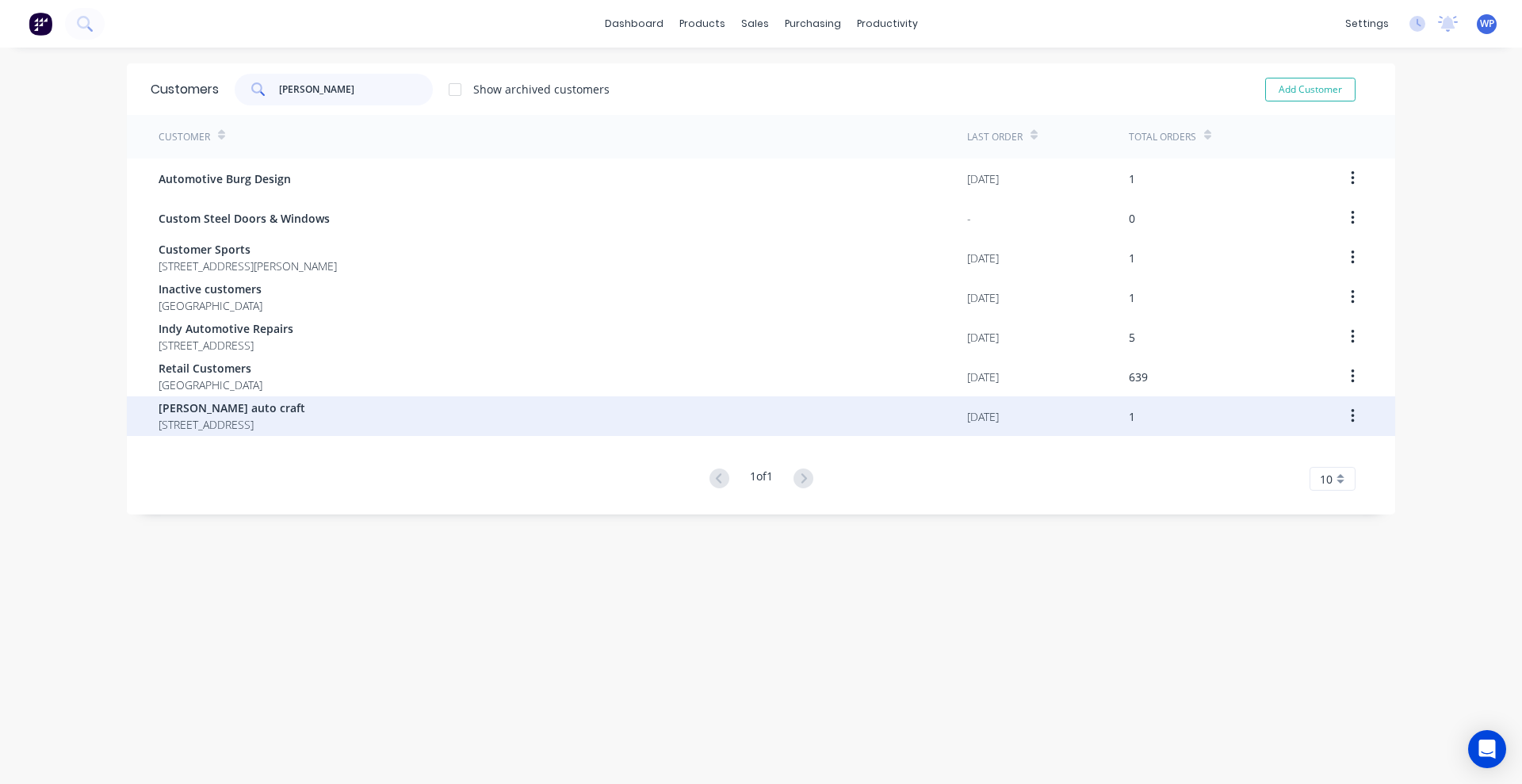
type input "[PERSON_NAME]"
click at [218, 410] on span "[PERSON_NAME] auto craft" at bounding box center [231, 408] width 147 height 17
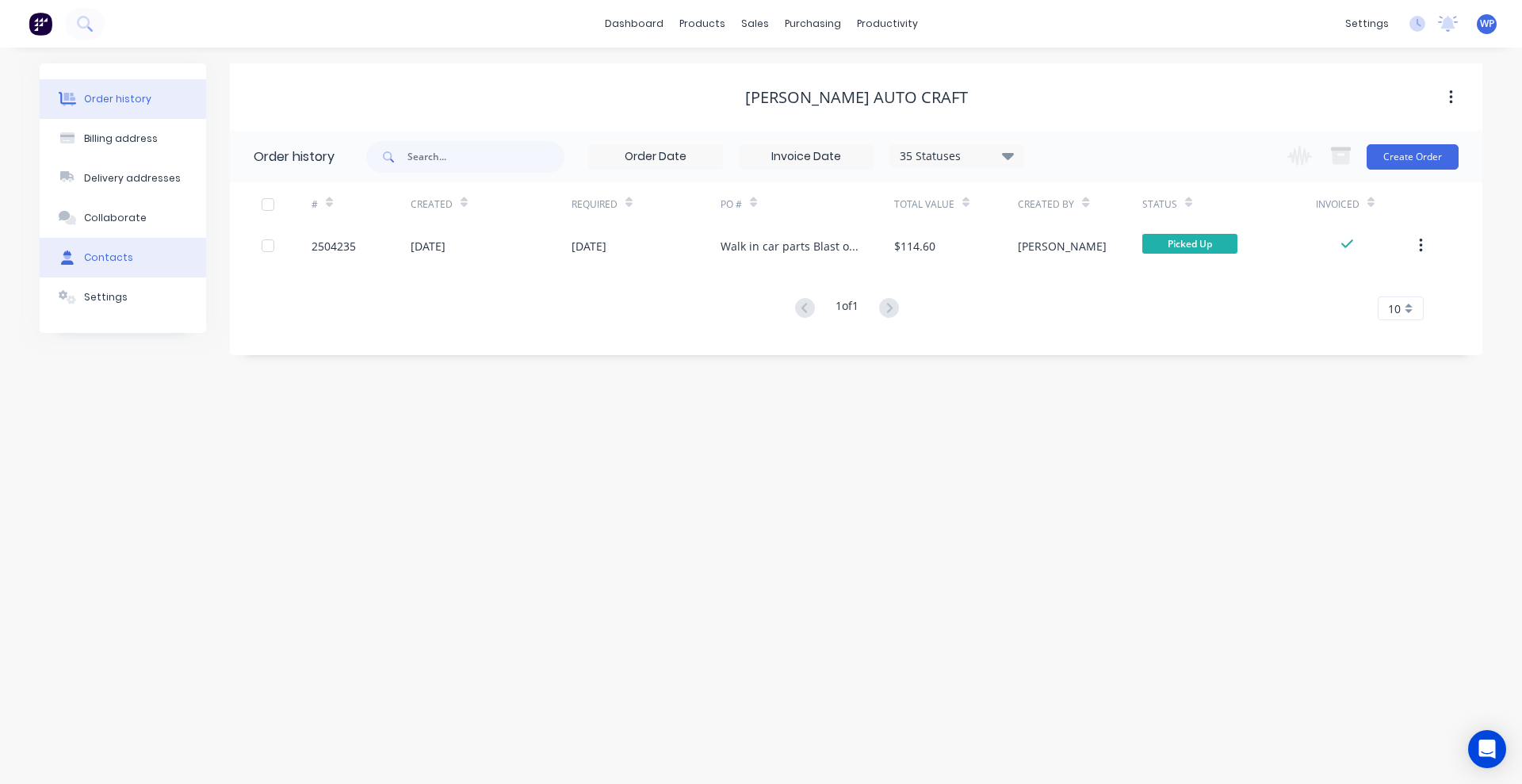
click at [113, 258] on div "Contacts" at bounding box center [108, 257] width 49 height 14
select select "AU"
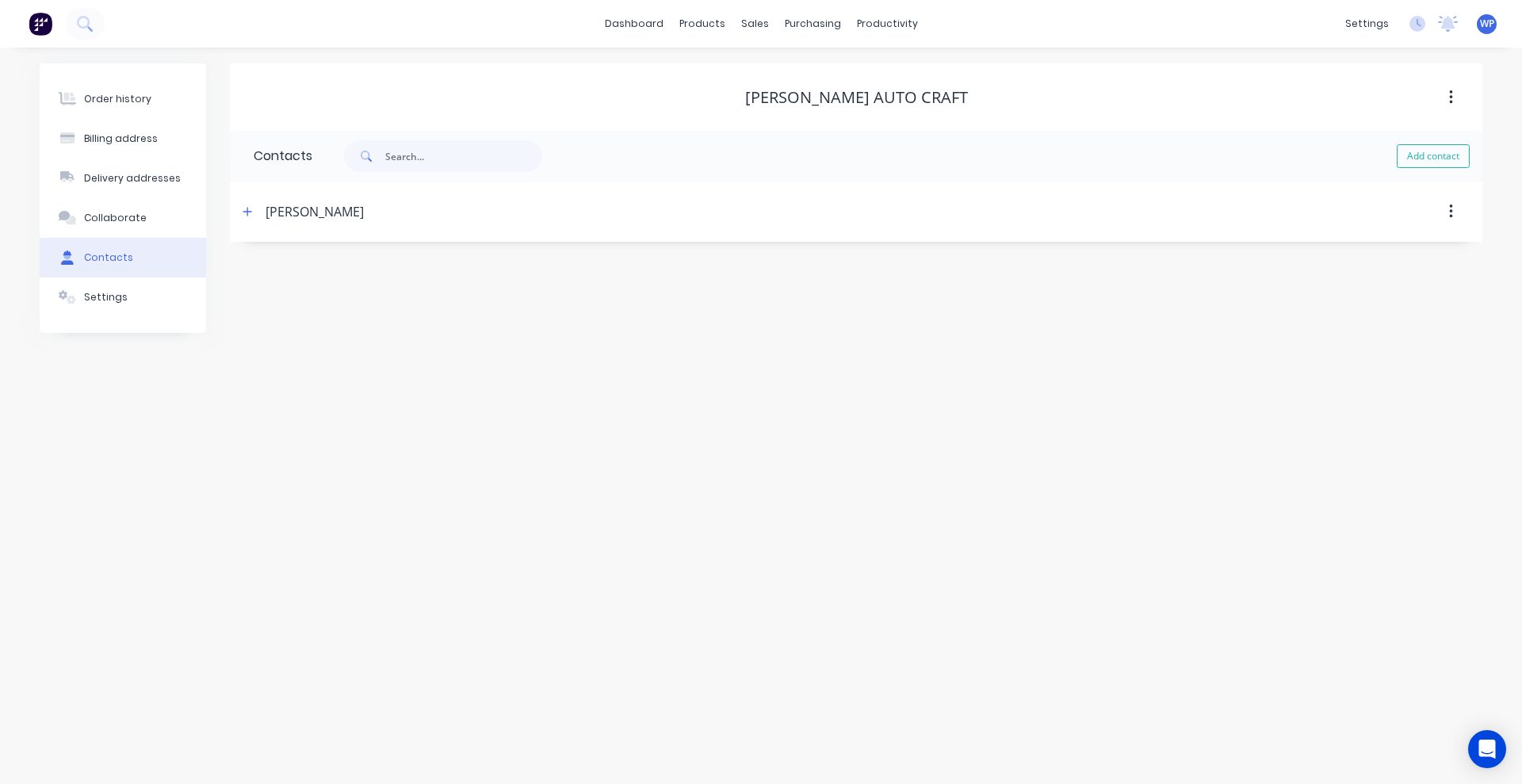
select select "AU"
click at [245, 212] on icon "button" at bounding box center [247, 211] width 9 height 11
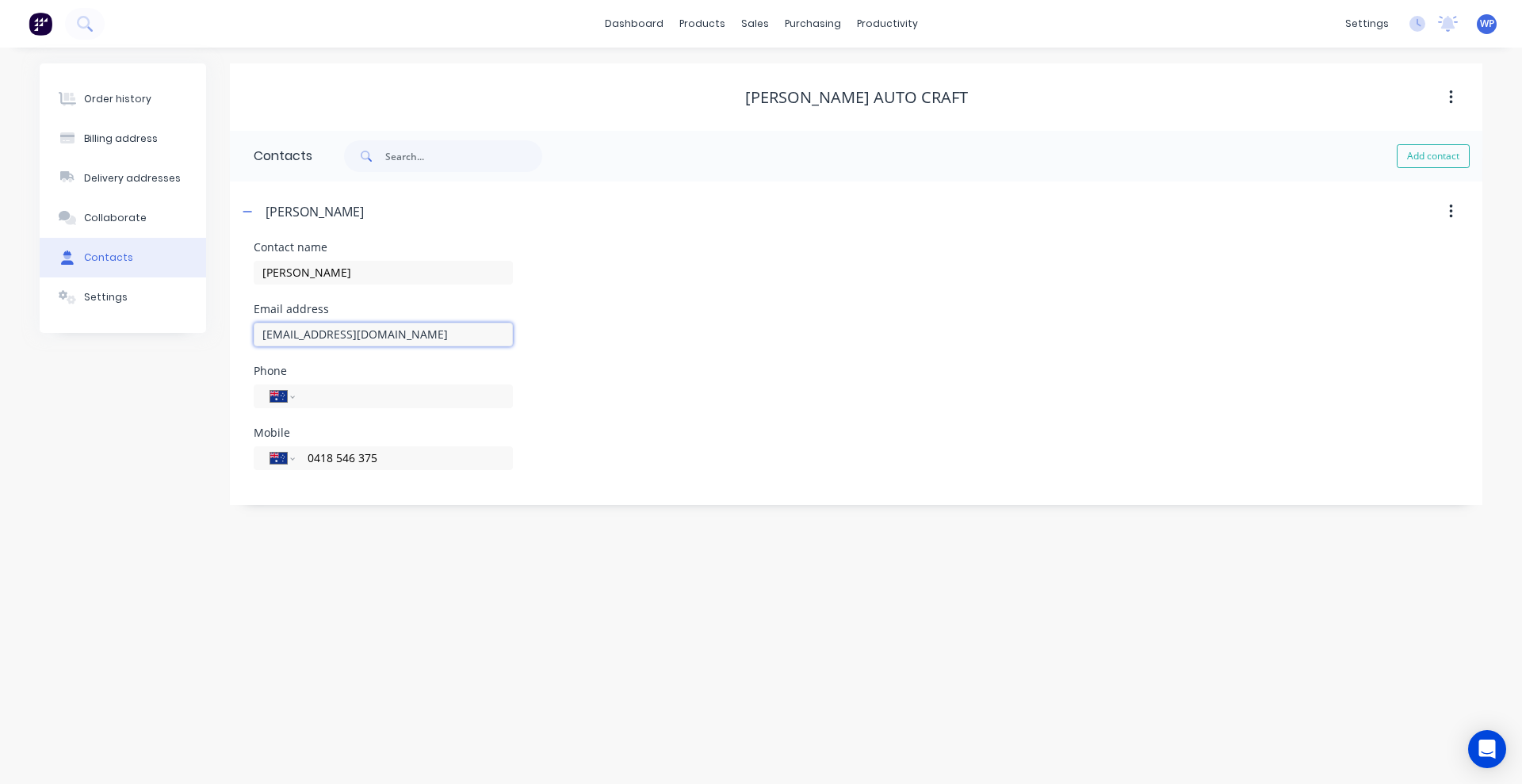
drag, startPoint x: 426, startPoint y: 330, endPoint x: 243, endPoint y: 331, distance: 183.0
click at [243, 331] on div "Contact name [PERSON_NAME] Email address [EMAIL_ADDRESS][DOMAIN_NAME] Phone Int…" at bounding box center [855, 374] width 1252 height 263
click at [805, 106] on div "Customers" at bounding box center [809, 107] width 57 height 14
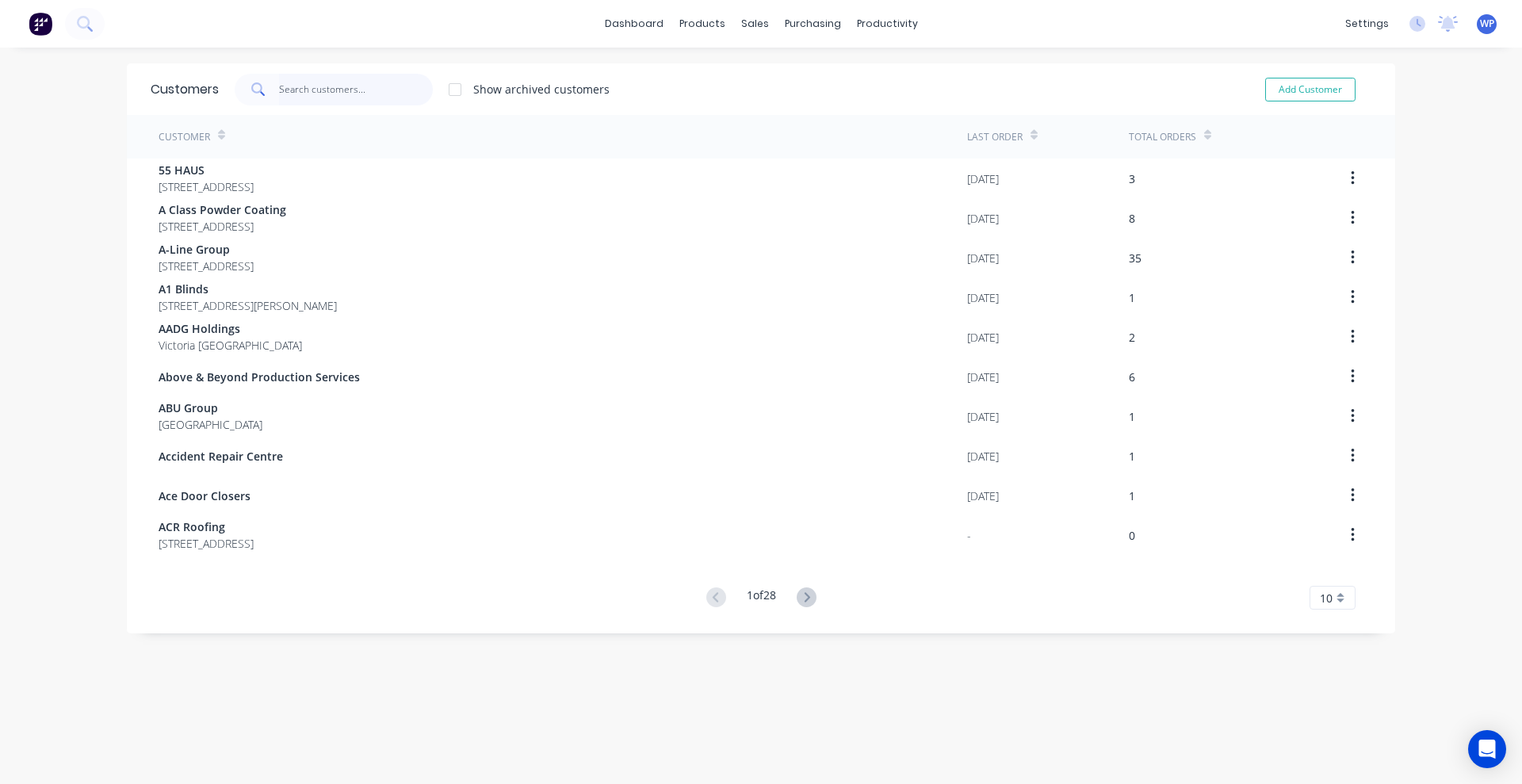
click at [326, 90] on input "text" at bounding box center [356, 90] width 155 height 32
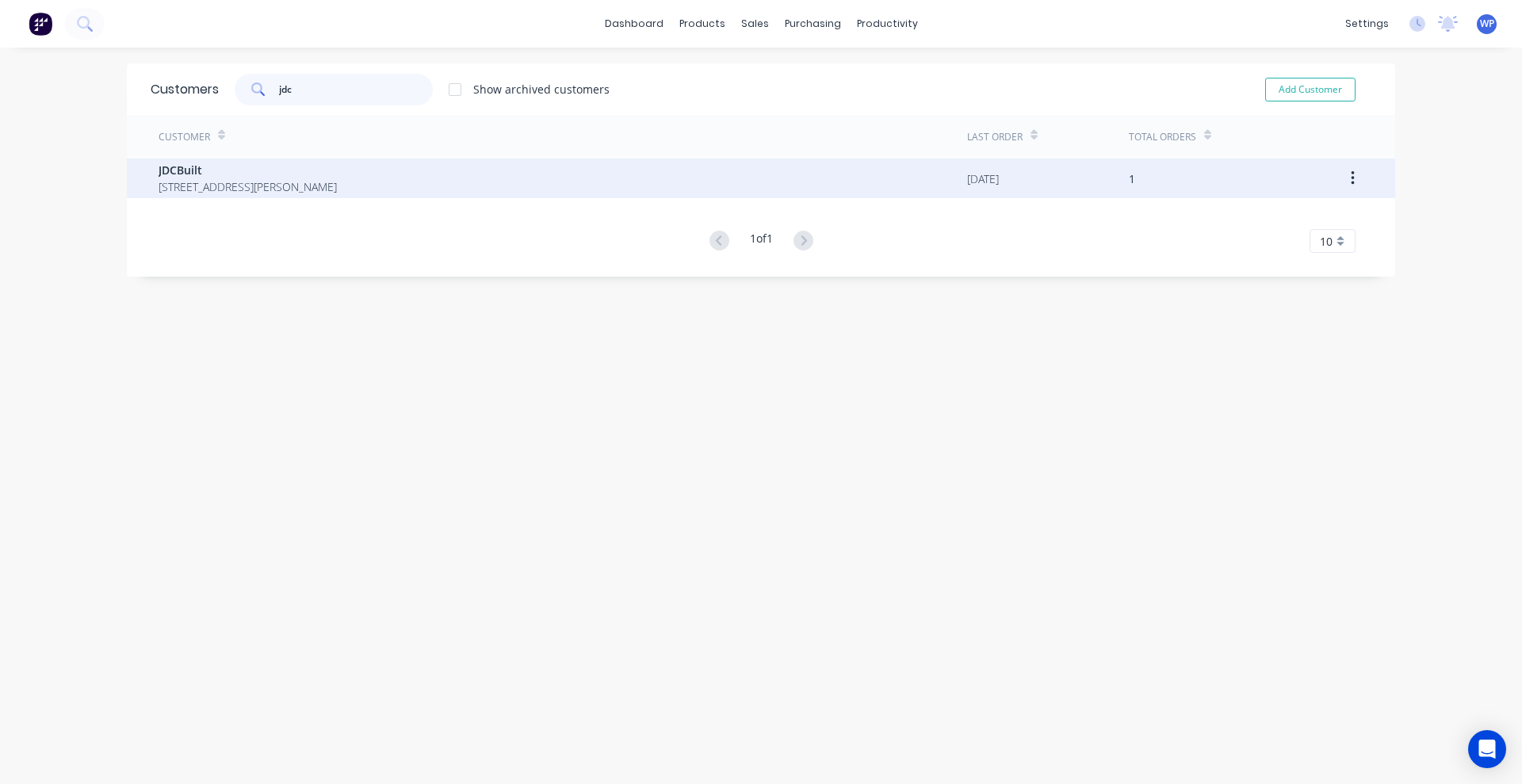
type input "jdc"
click at [184, 177] on span "JDCBuilt" at bounding box center [247, 170] width 178 height 17
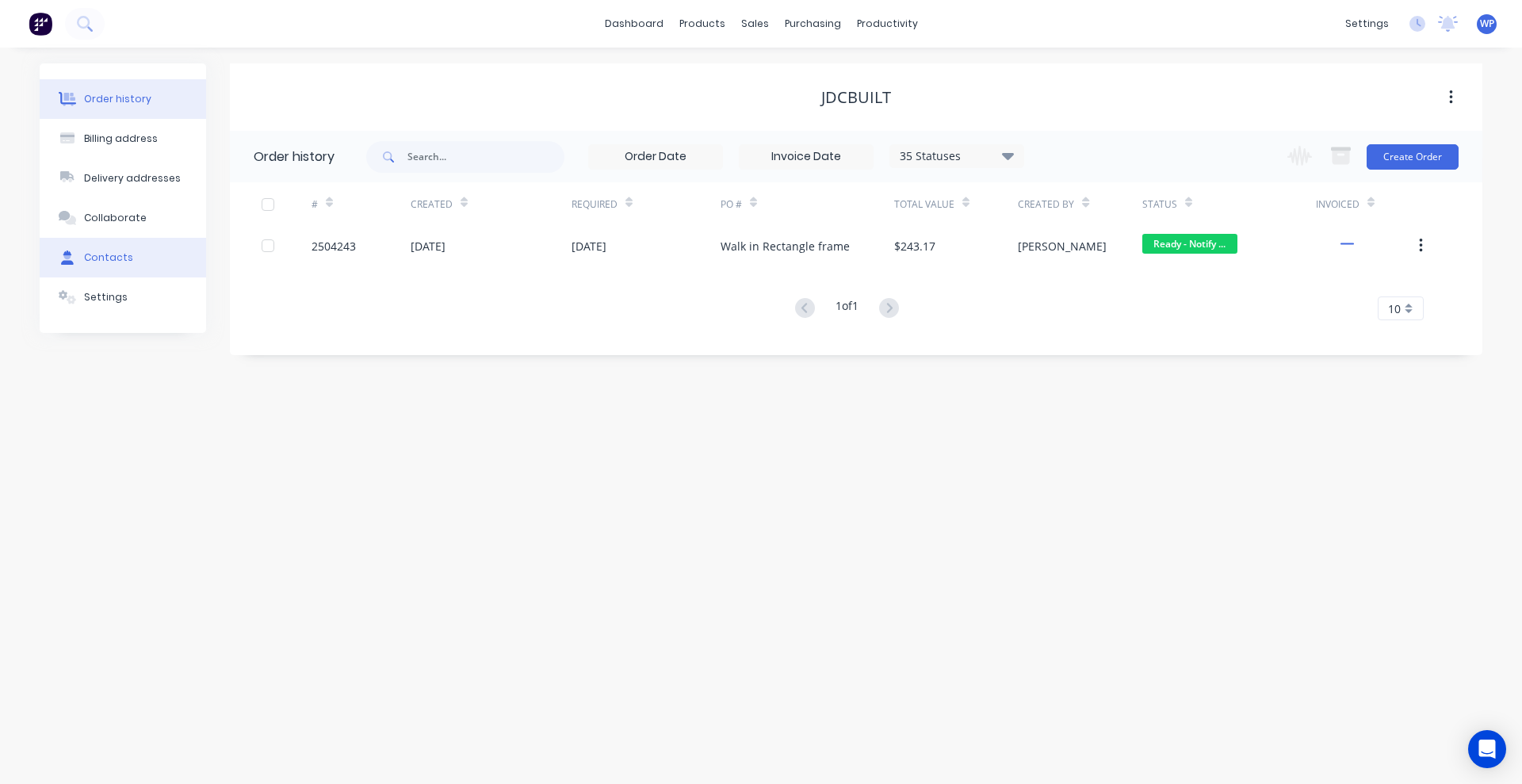
click at [110, 255] on div "Contacts" at bounding box center [108, 257] width 49 height 14
select select "AU"
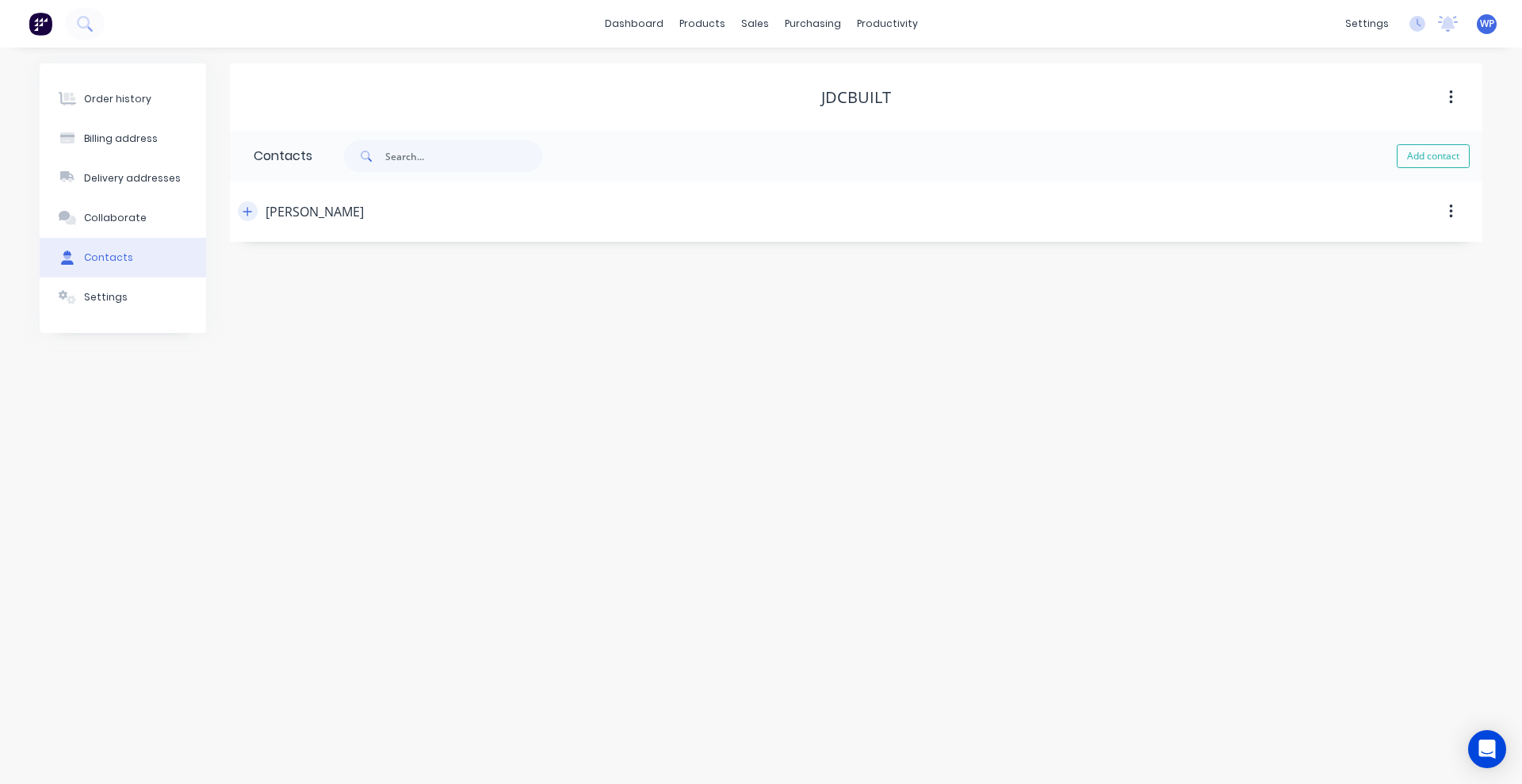
click at [245, 212] on icon "button" at bounding box center [247, 211] width 9 height 11
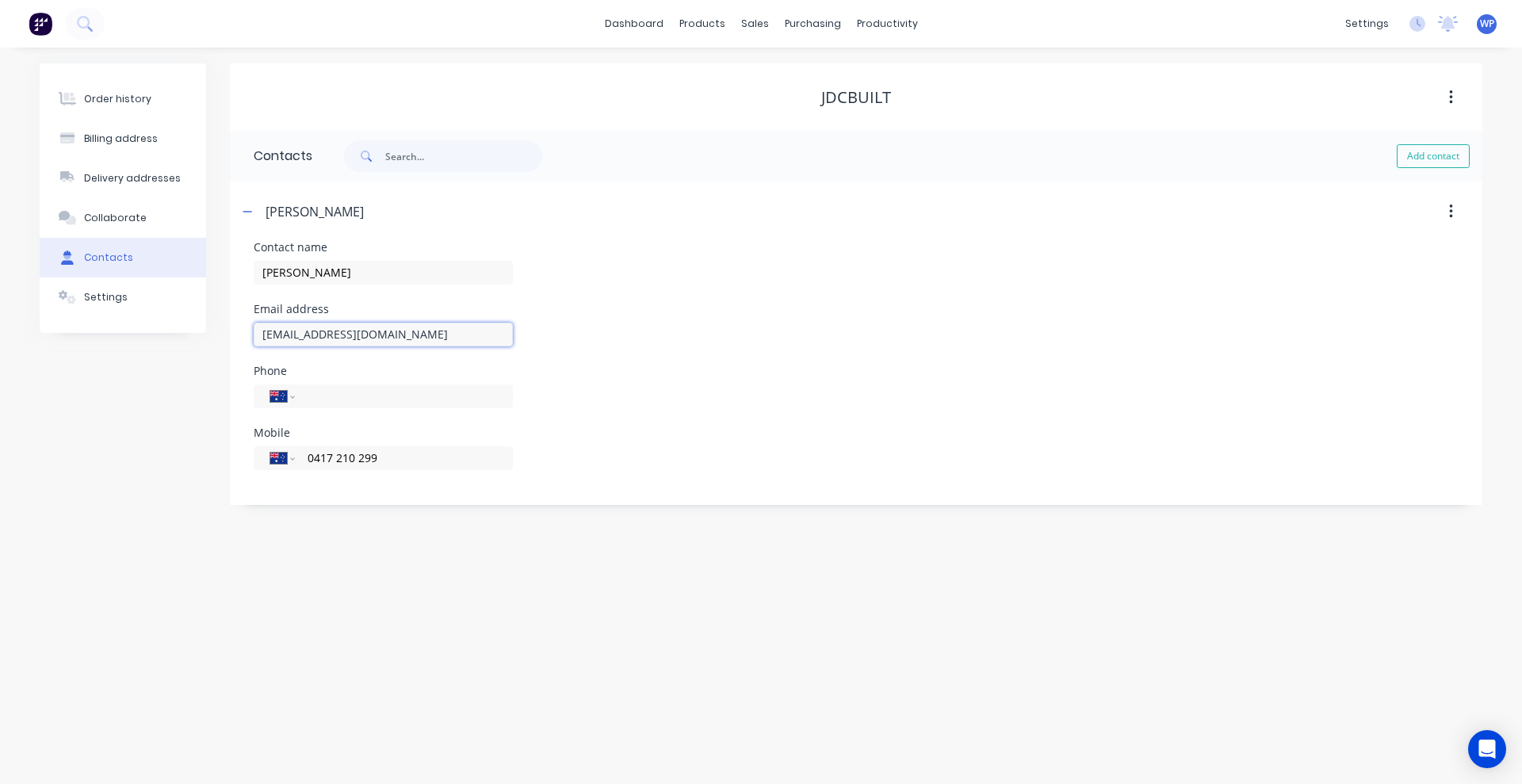
drag, startPoint x: 421, startPoint y: 333, endPoint x: 222, endPoint y: 327, distance: 199.1
click at [222, 327] on div "Order history Billing address Delivery addresses Collaborate Contacts Settings …" at bounding box center [761, 284] width 1442 height 441
click at [796, 106] on div "Customers" at bounding box center [809, 107] width 57 height 14
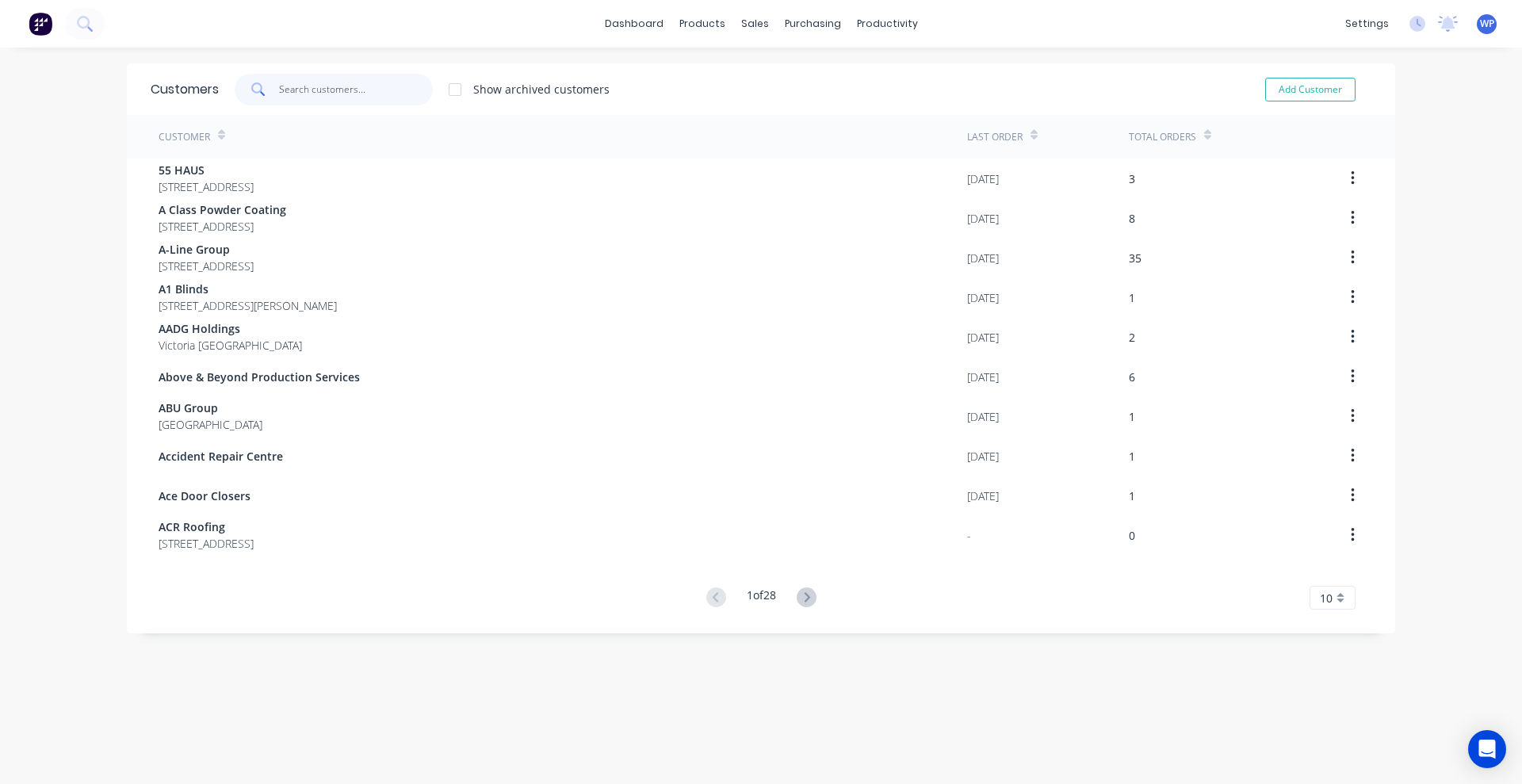
click at [367, 83] on input "text" at bounding box center [356, 90] width 155 height 32
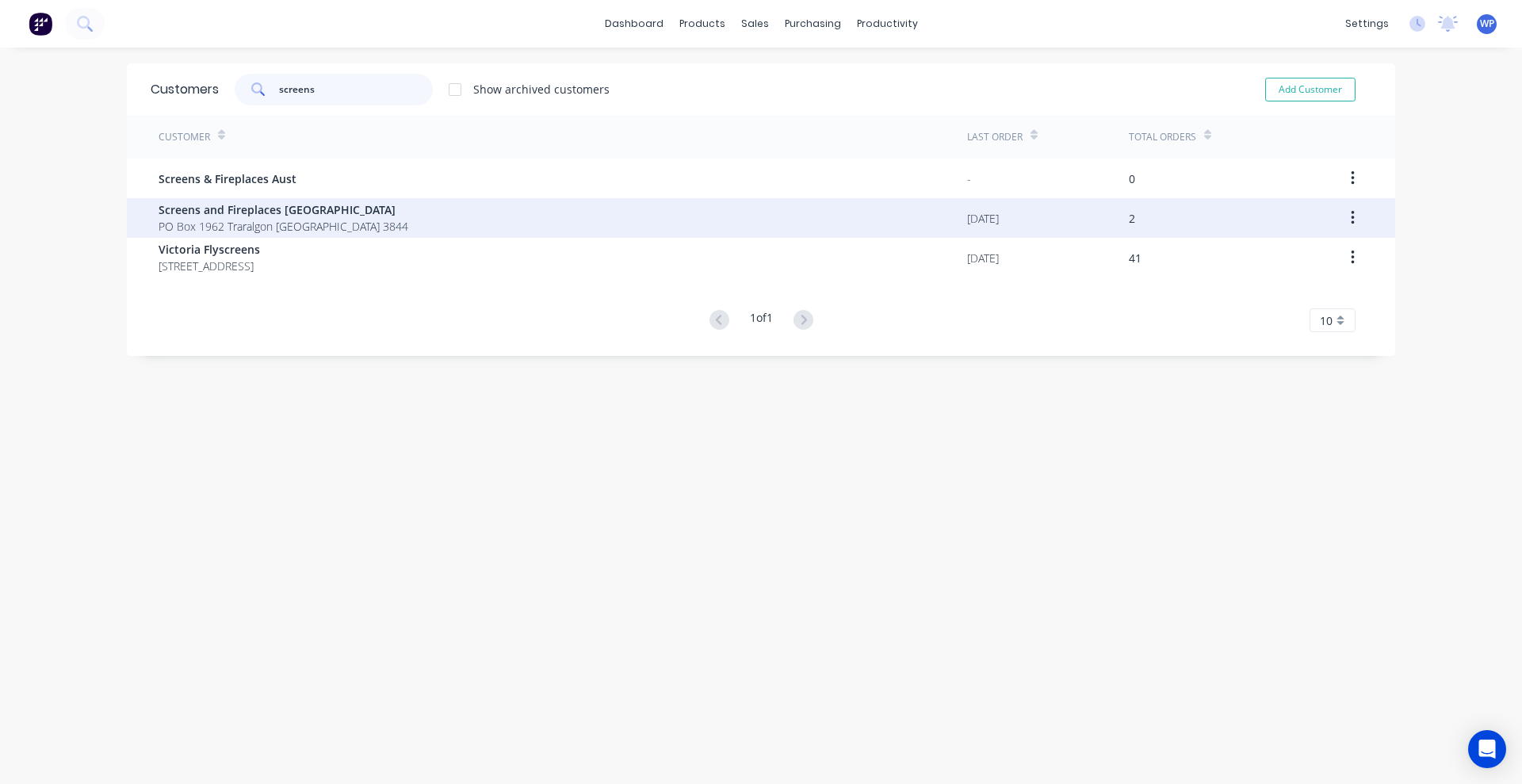
type input "screens"
click at [265, 219] on span "PO Box 1962 Traralgon [GEOGRAPHIC_DATA] 3844" at bounding box center [283, 226] width 250 height 17
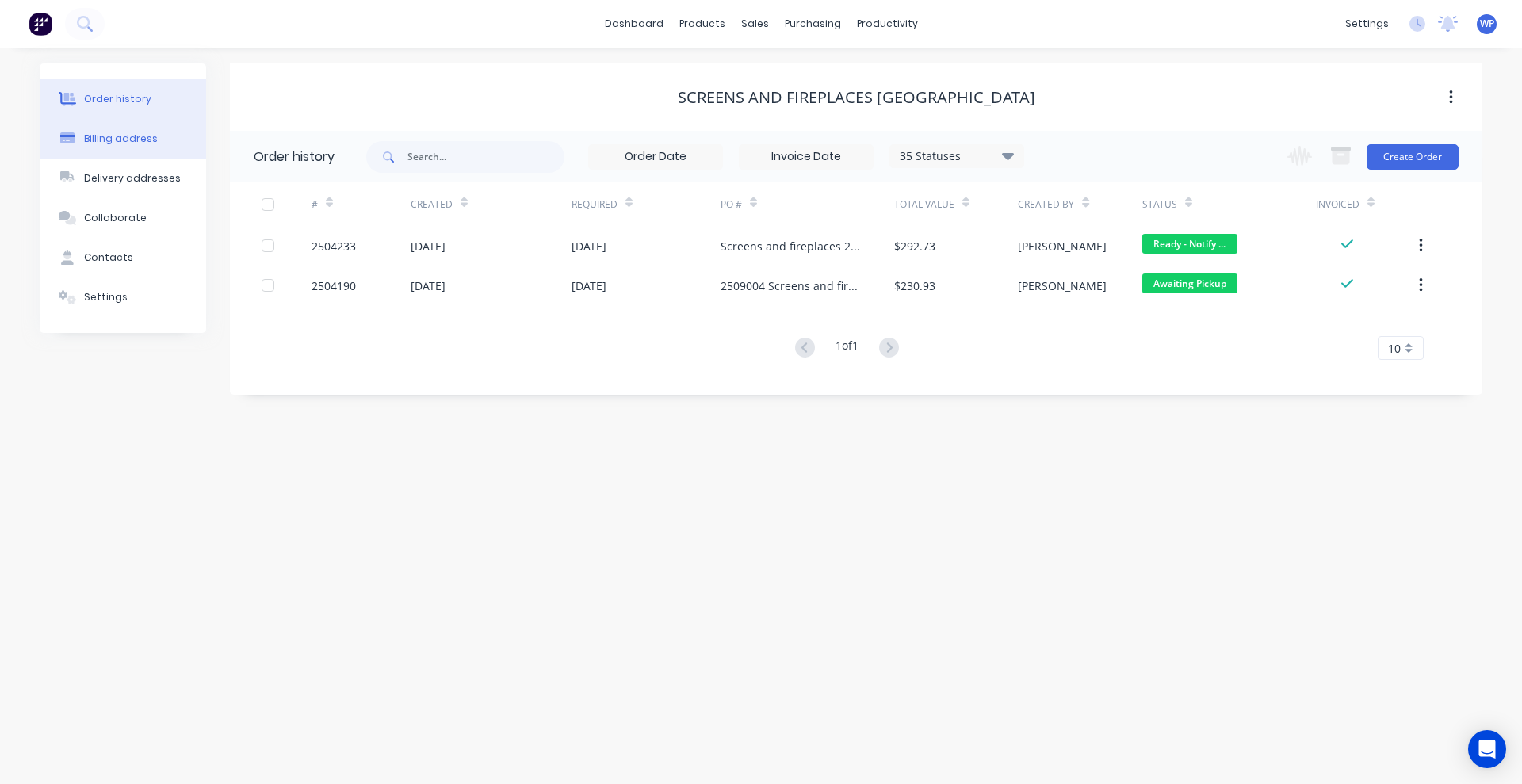
click at [96, 141] on div "Billing address" at bounding box center [121, 138] width 74 height 14
select select "AU"
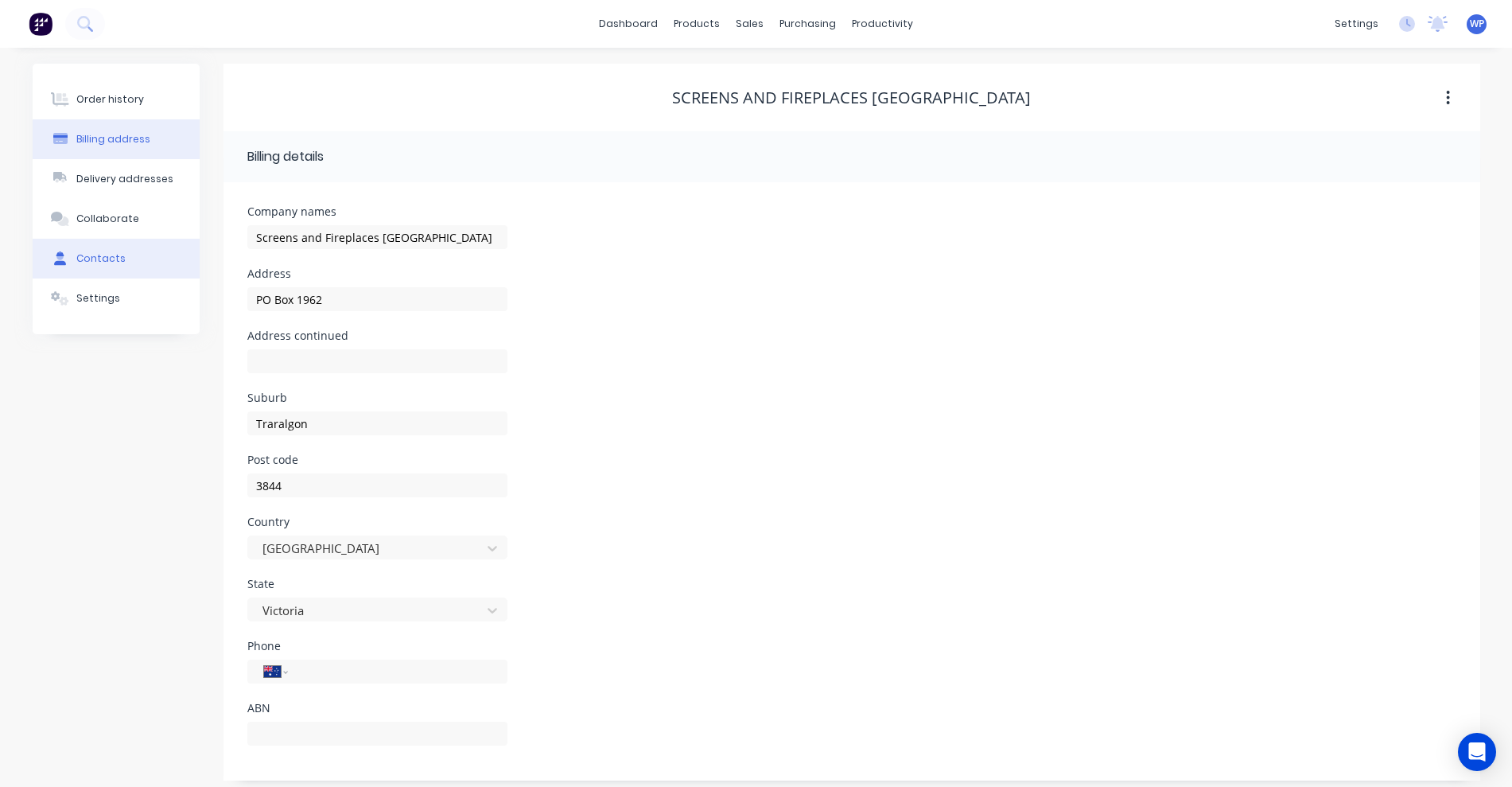
click at [111, 255] on div "Contacts" at bounding box center [101, 258] width 50 height 14
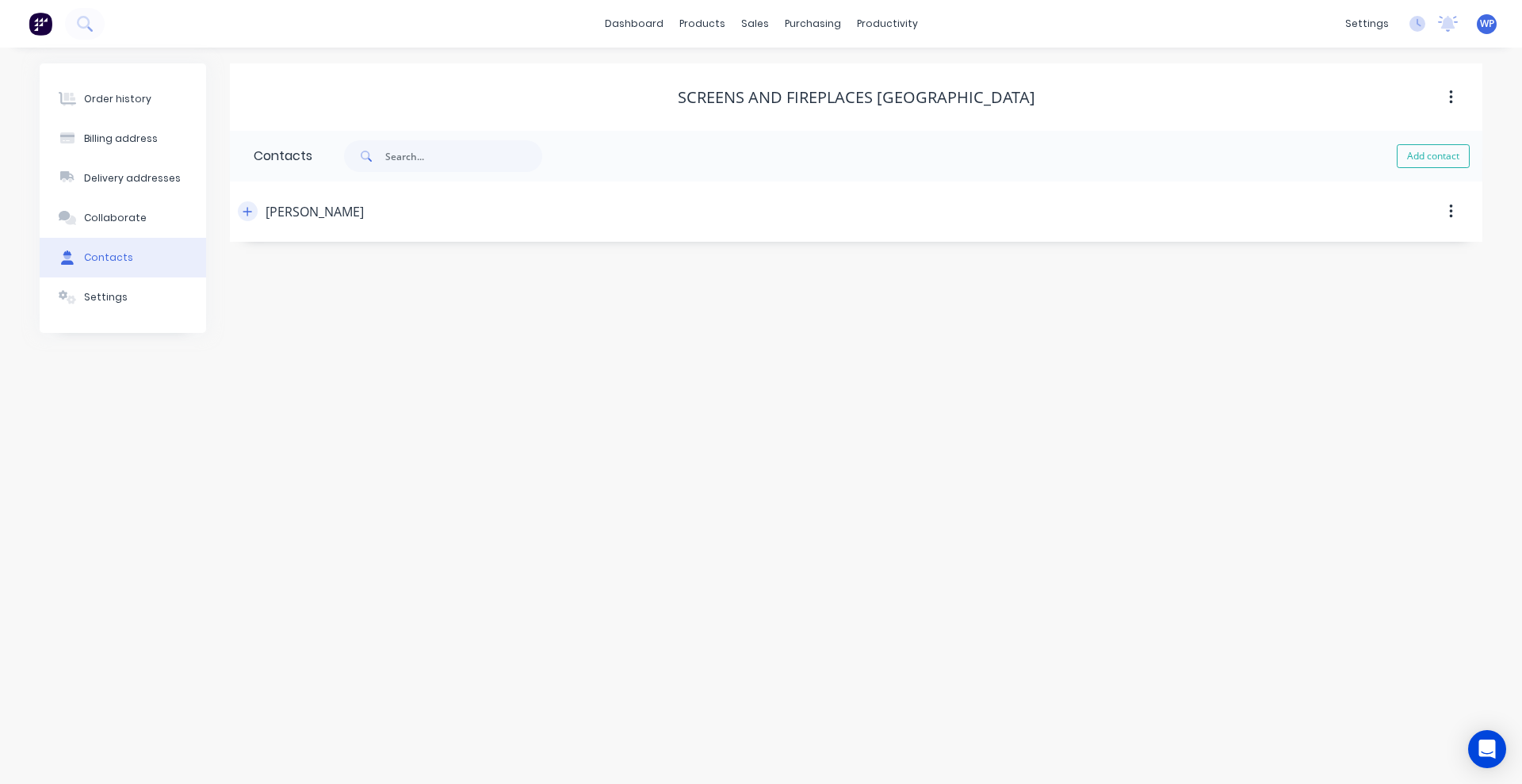
click at [246, 209] on icon "button" at bounding box center [247, 211] width 9 height 11
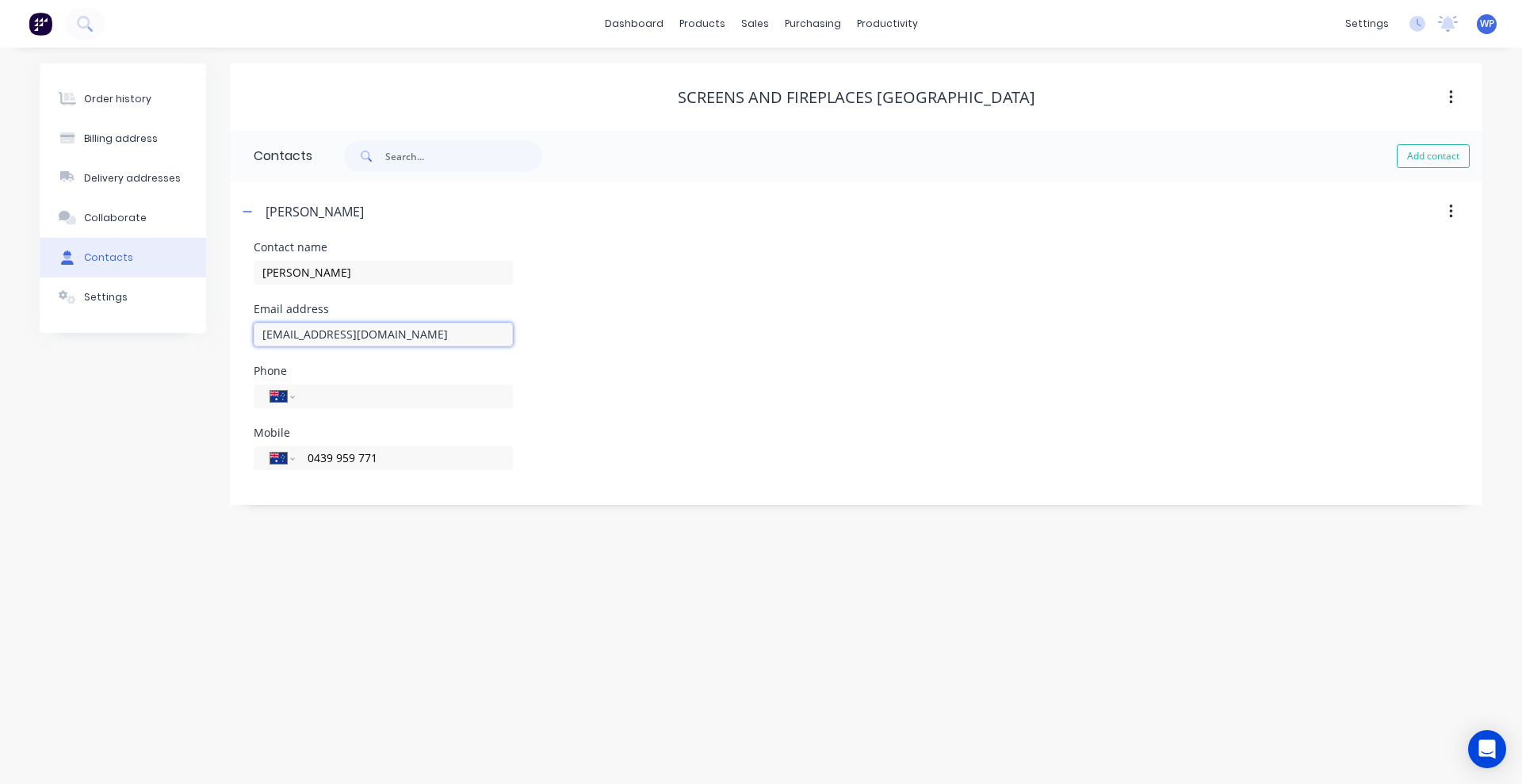
drag, startPoint x: 416, startPoint y: 334, endPoint x: 230, endPoint y: 328, distance: 186.1
click at [230, 328] on div "Order history Billing address Delivery addresses Collaborate Contacts Settings …" at bounding box center [761, 284] width 1442 height 441
click at [793, 104] on div "Customers" at bounding box center [809, 107] width 57 height 14
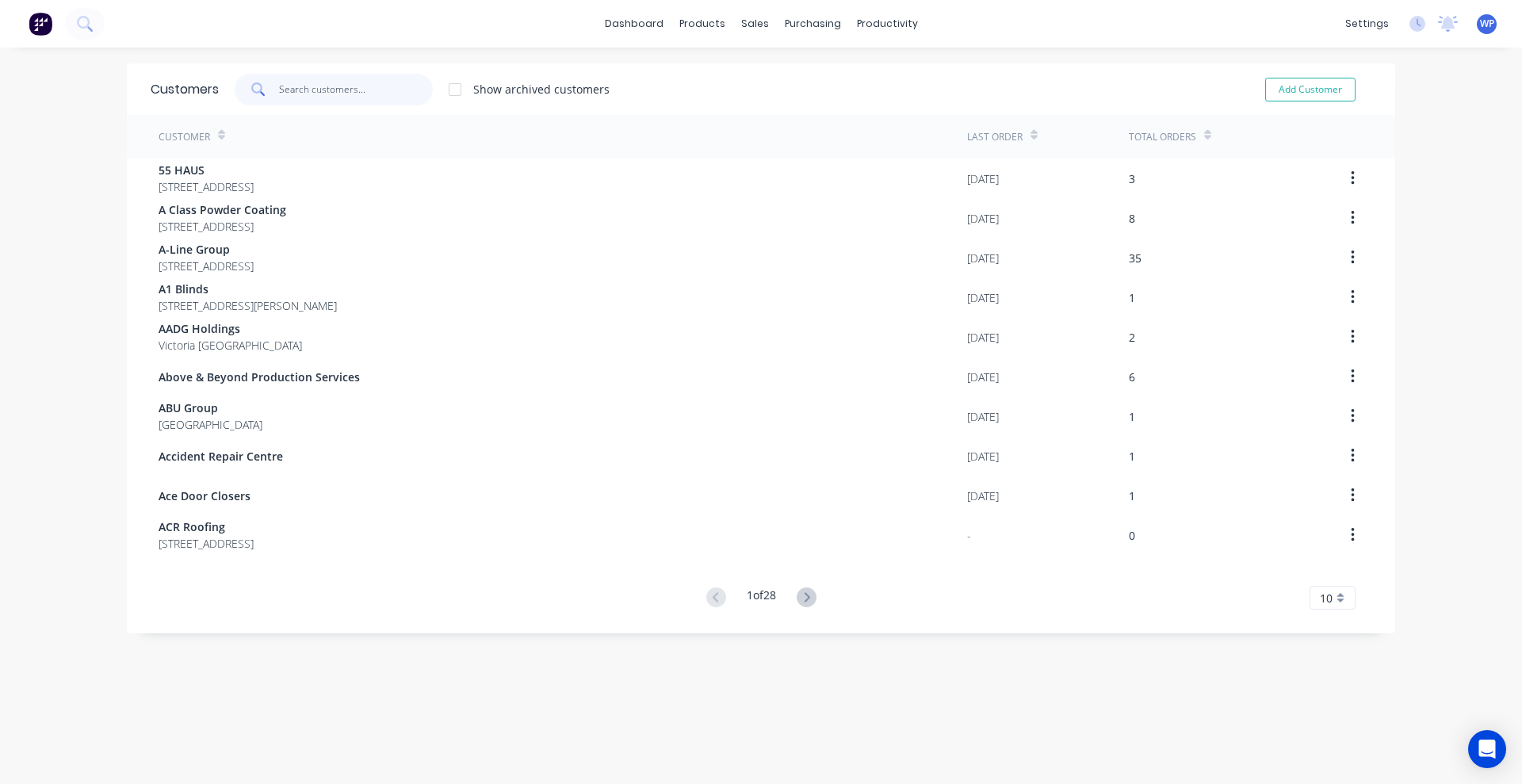
click at [316, 86] on input "text" at bounding box center [356, 90] width 155 height 32
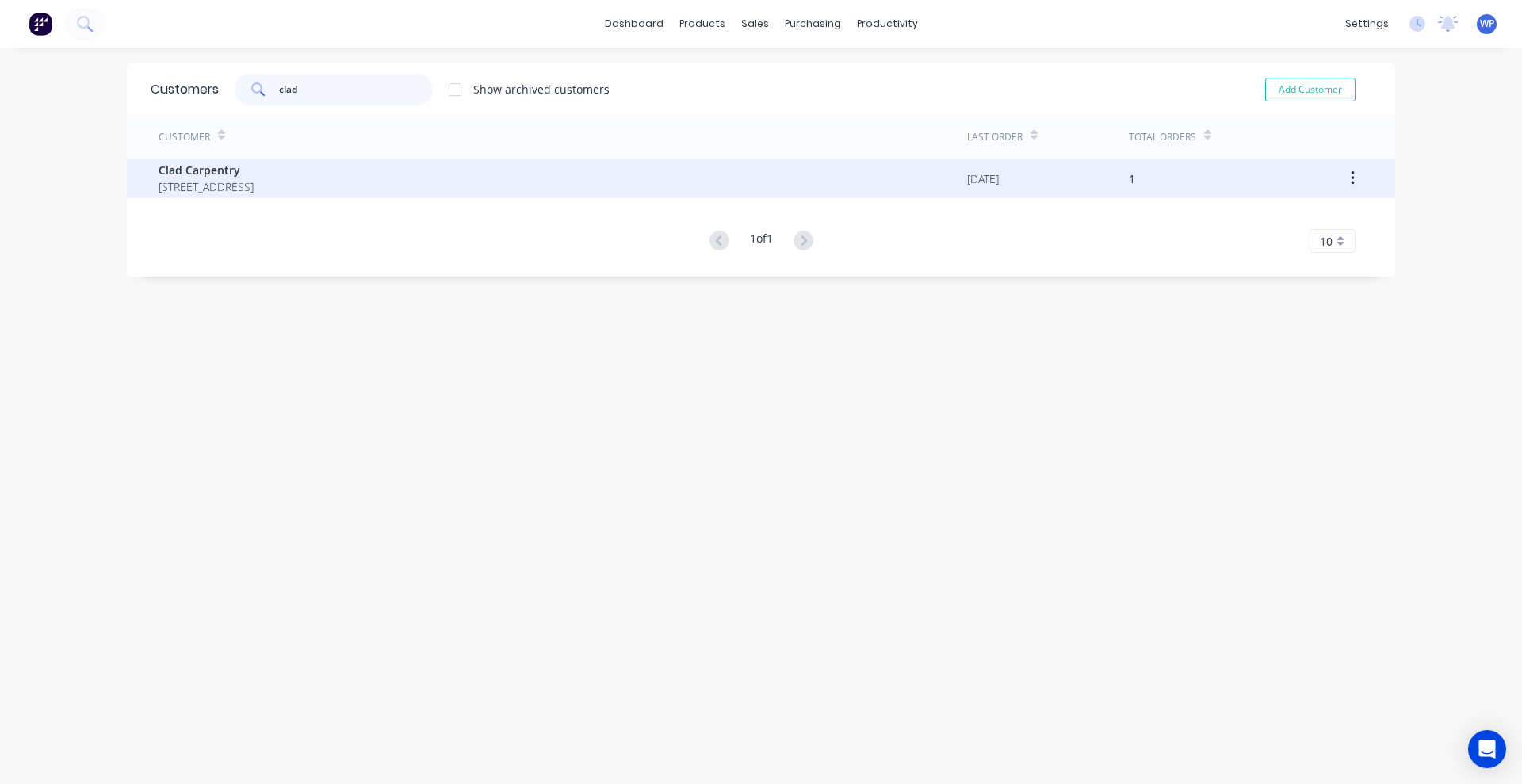
type input "clad"
click at [254, 185] on span "[STREET_ADDRESS]" at bounding box center [206, 187] width 95 height 17
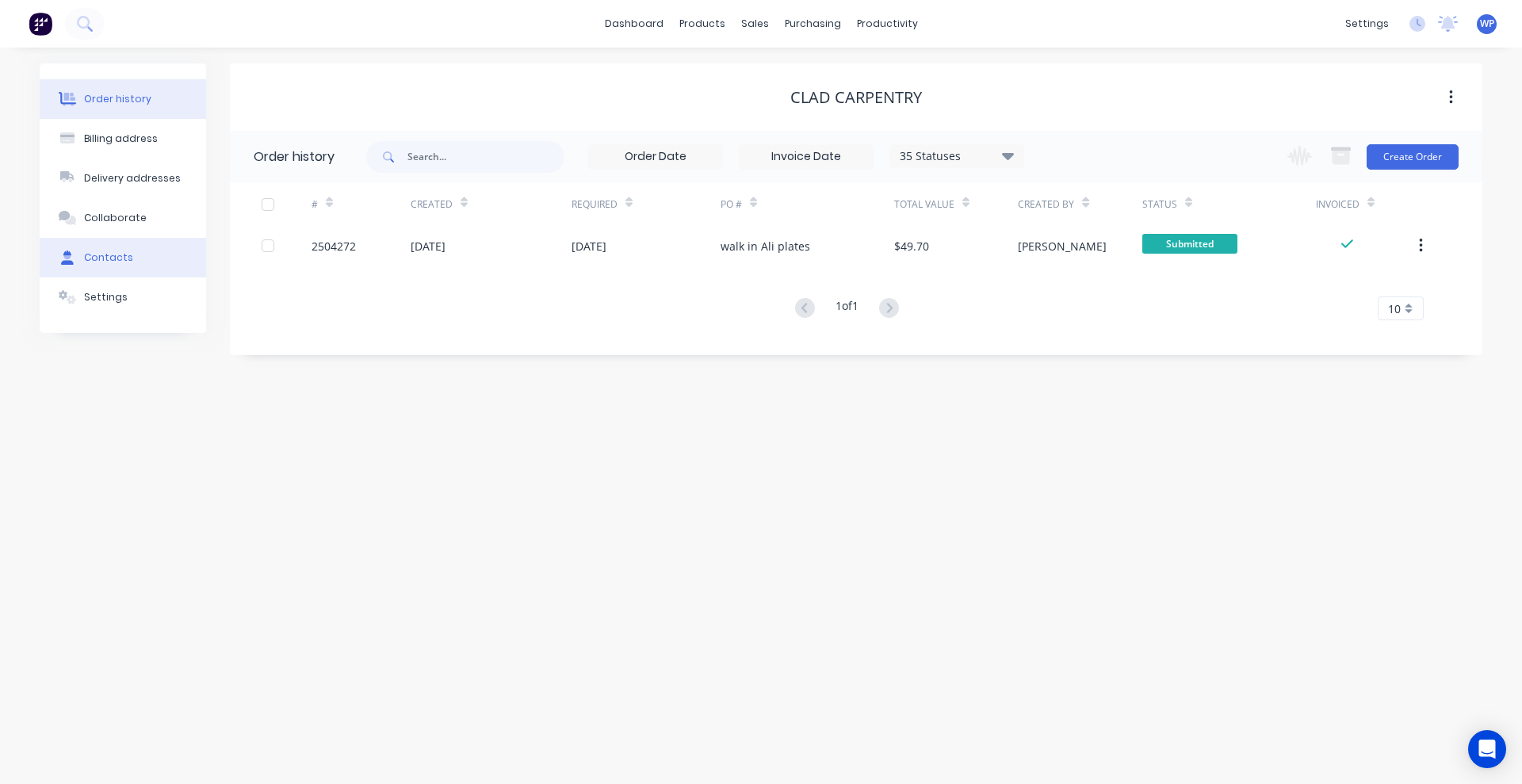
click at [114, 257] on div "Contacts" at bounding box center [108, 257] width 49 height 14
select select "AU"
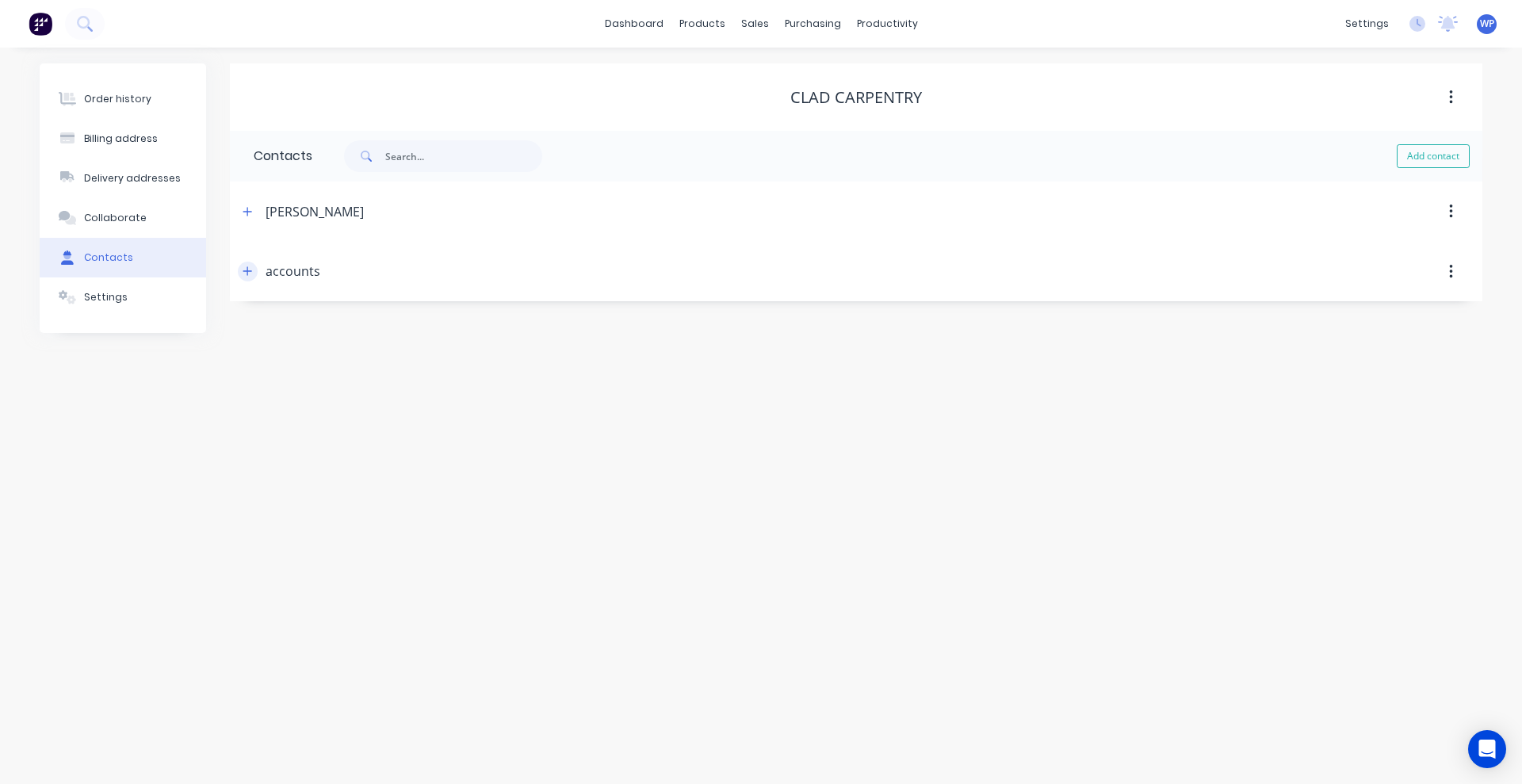
click at [250, 271] on icon "button" at bounding box center [248, 271] width 8 height 8
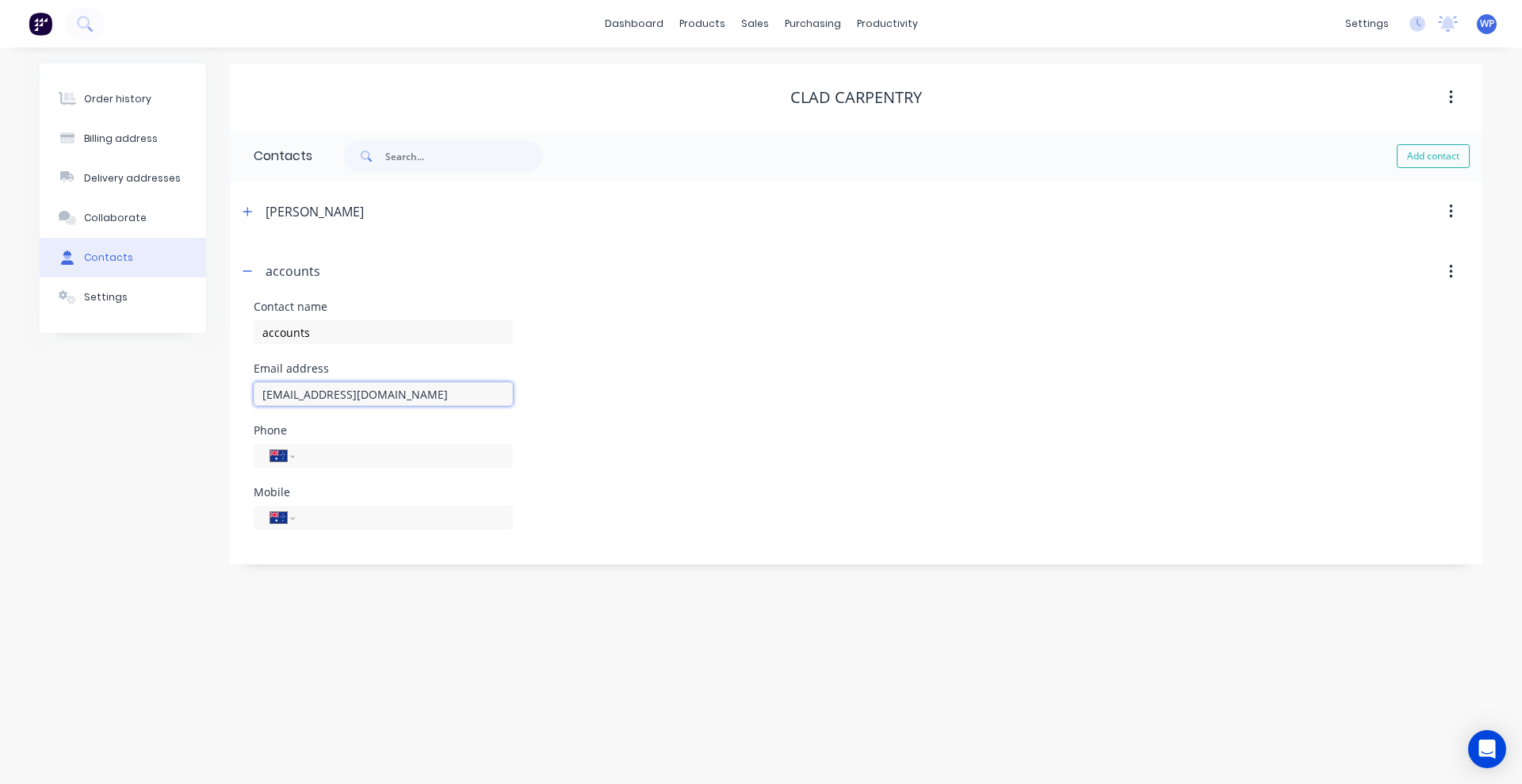
drag, startPoint x: 462, startPoint y: 398, endPoint x: 240, endPoint y: 388, distance: 222.2
click at [240, 388] on div "Contact name accounts Email address [EMAIL_ADDRESS][DOMAIN_NAME] Phone Internat…" at bounding box center [855, 433] width 1252 height 263
